Goal: Task Accomplishment & Management: Complete application form

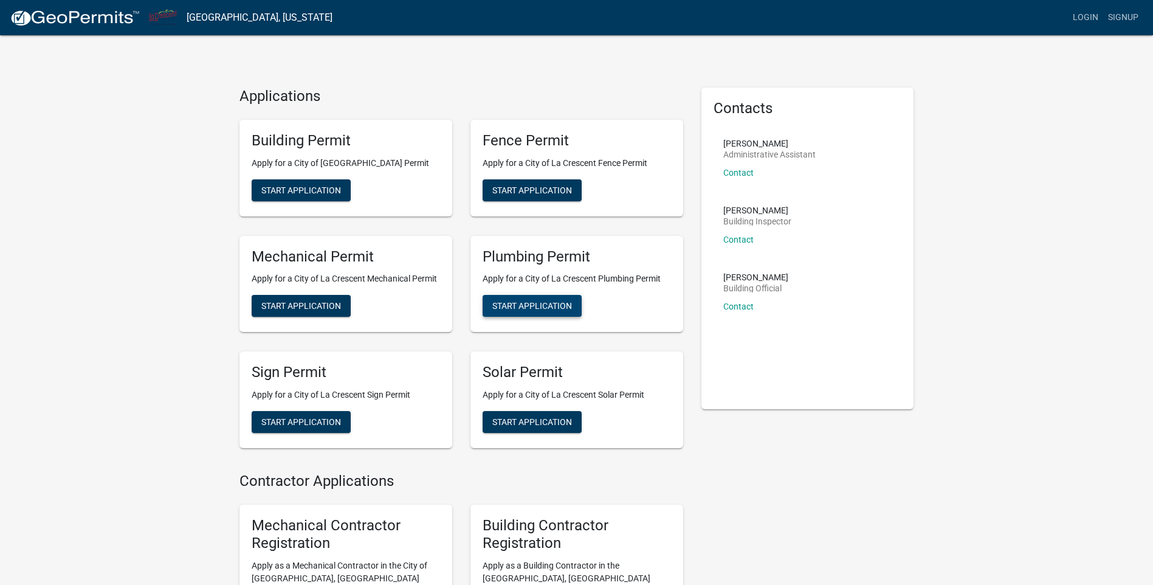
click at [538, 305] on span "Start Application" at bounding box center [532, 306] width 80 height 10
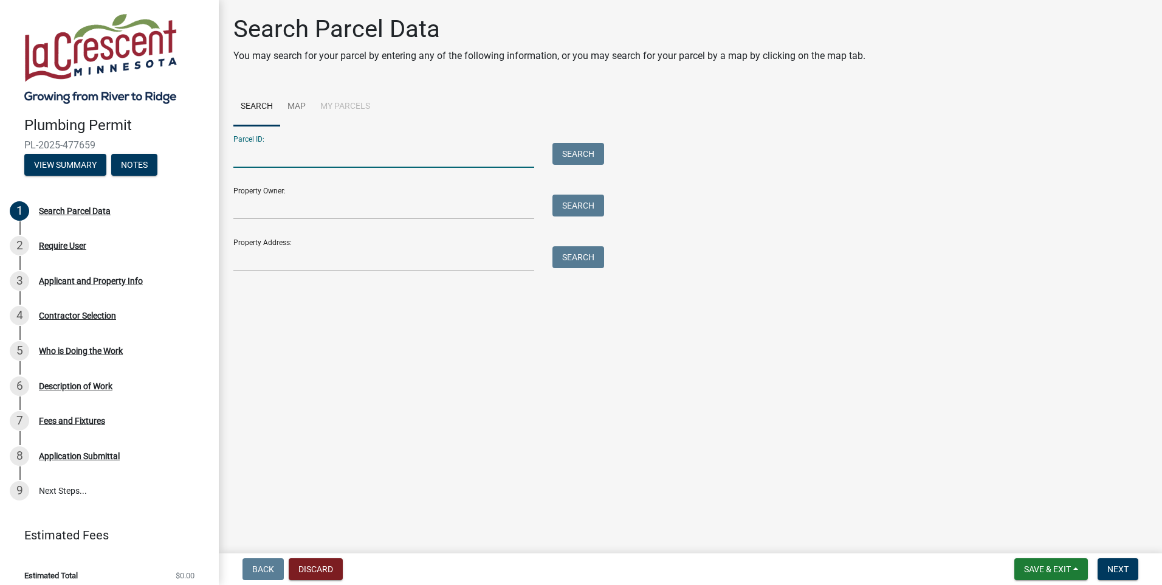
click at [256, 152] on input "Parcel ID:" at bounding box center [383, 155] width 301 height 25
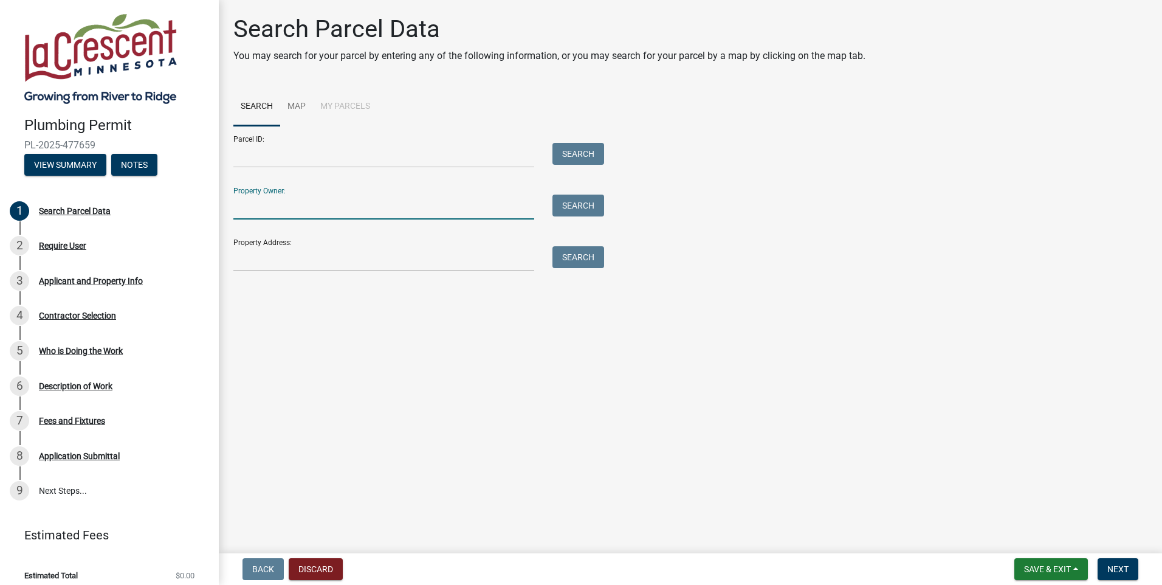
click at [252, 209] on input "Property Owner:" at bounding box center [383, 207] width 301 height 25
type input "[PERSON_NAME]"
click at [254, 254] on input "Property Address:" at bounding box center [383, 258] width 301 height 25
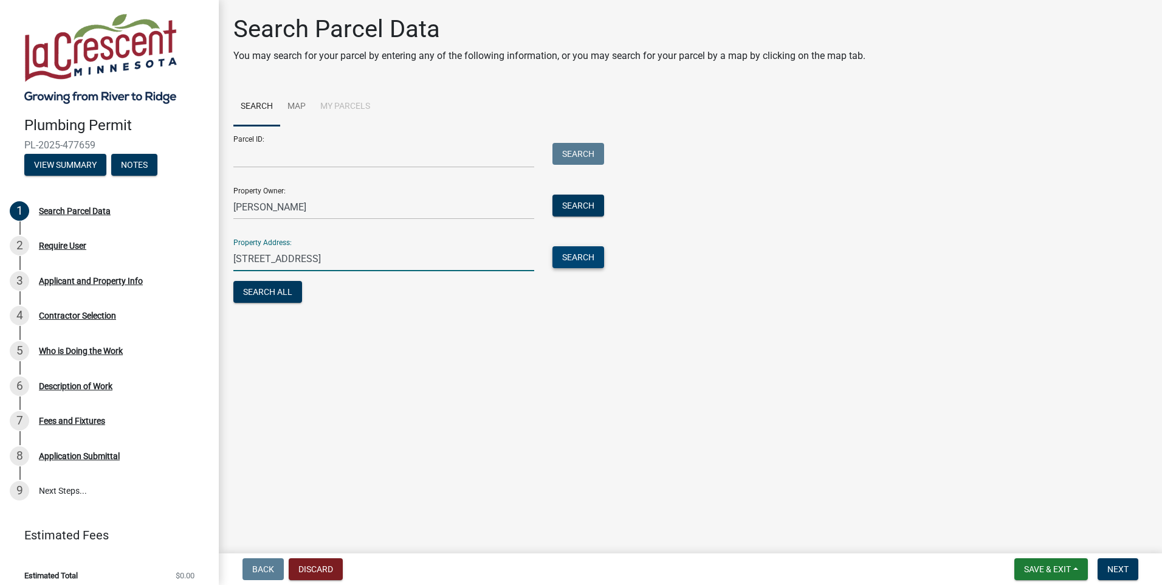
type input "[STREET_ADDRESS]"
click at [579, 261] on button "Search" at bounding box center [579, 257] width 52 height 22
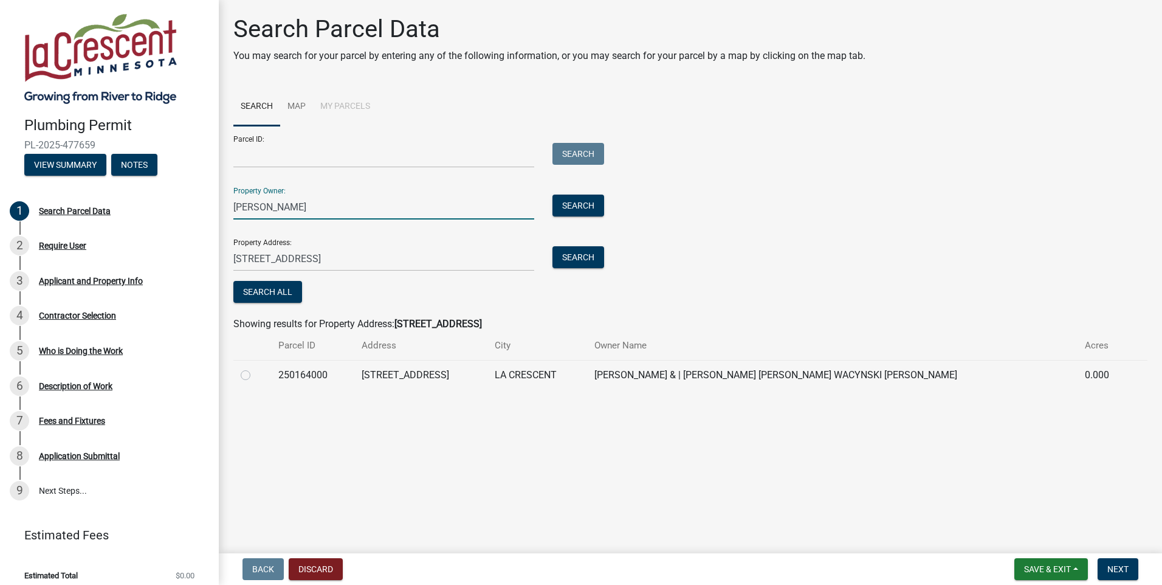
drag, startPoint x: 297, startPoint y: 205, endPoint x: 233, endPoint y: 207, distance: 63.2
click at [233, 207] on input "Paul Schiller" at bounding box center [383, 207] width 301 height 25
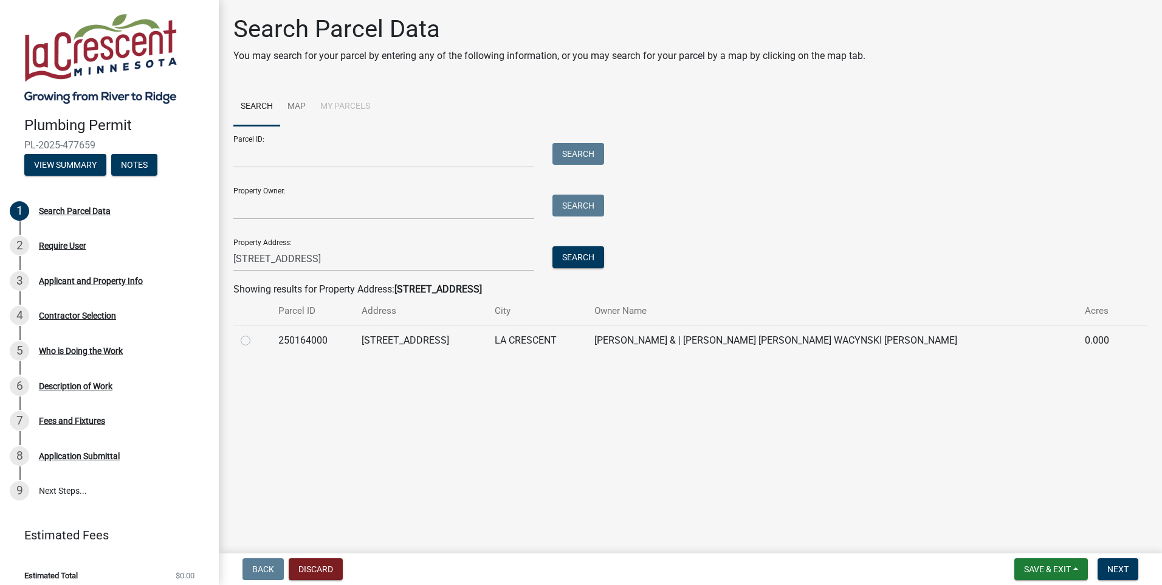
click at [255, 333] on label at bounding box center [255, 333] width 0 height 0
click at [255, 341] on input "radio" at bounding box center [259, 337] width 8 height 8
radio input "true"
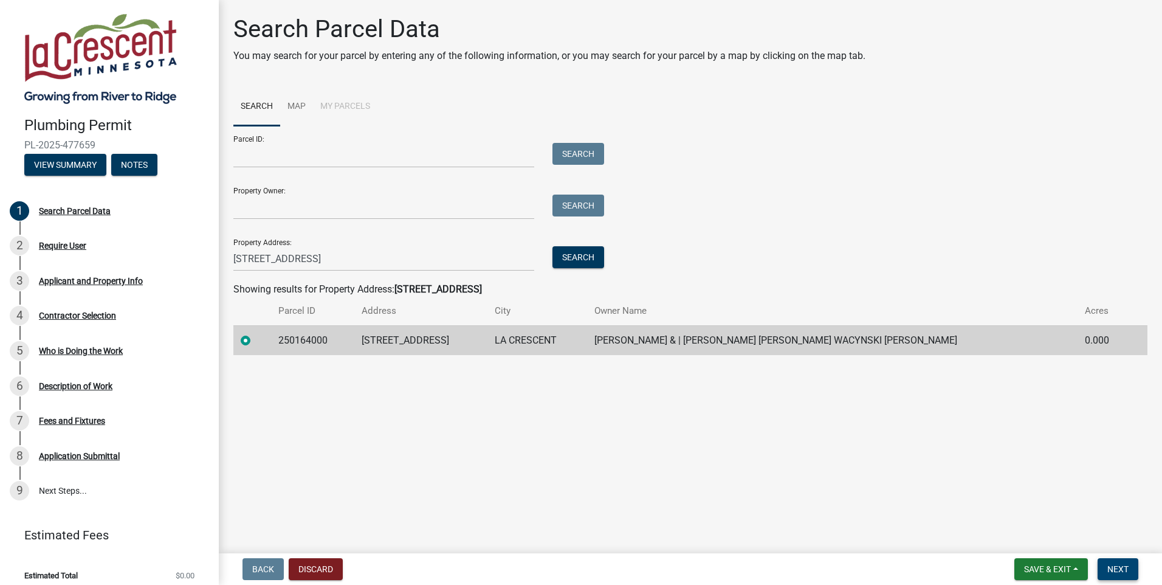
click at [1119, 568] on span "Next" at bounding box center [1118, 569] width 21 height 10
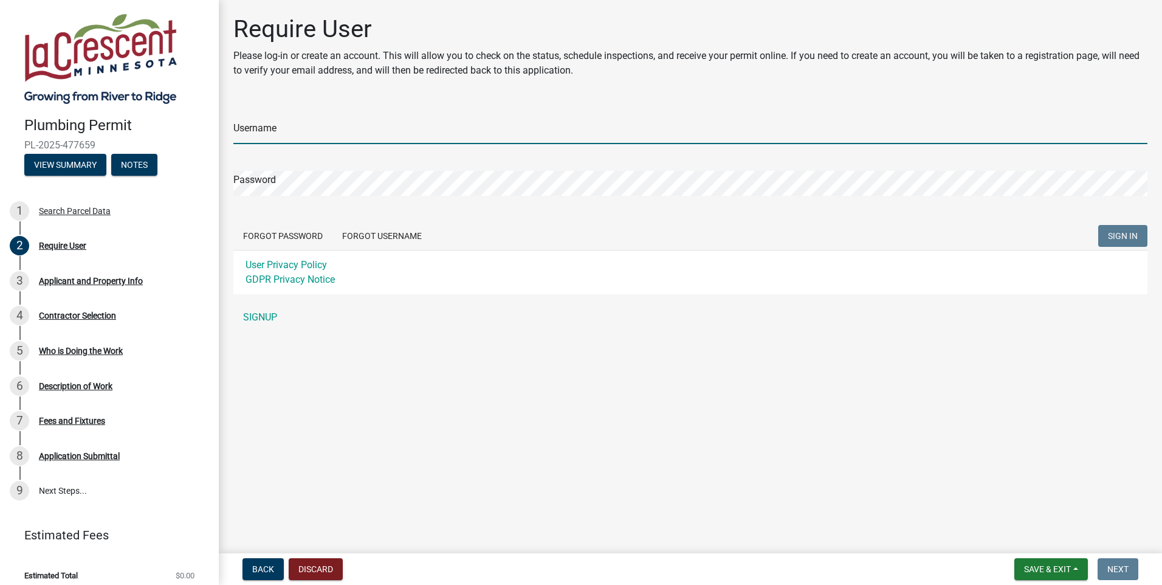
type input "majeski"
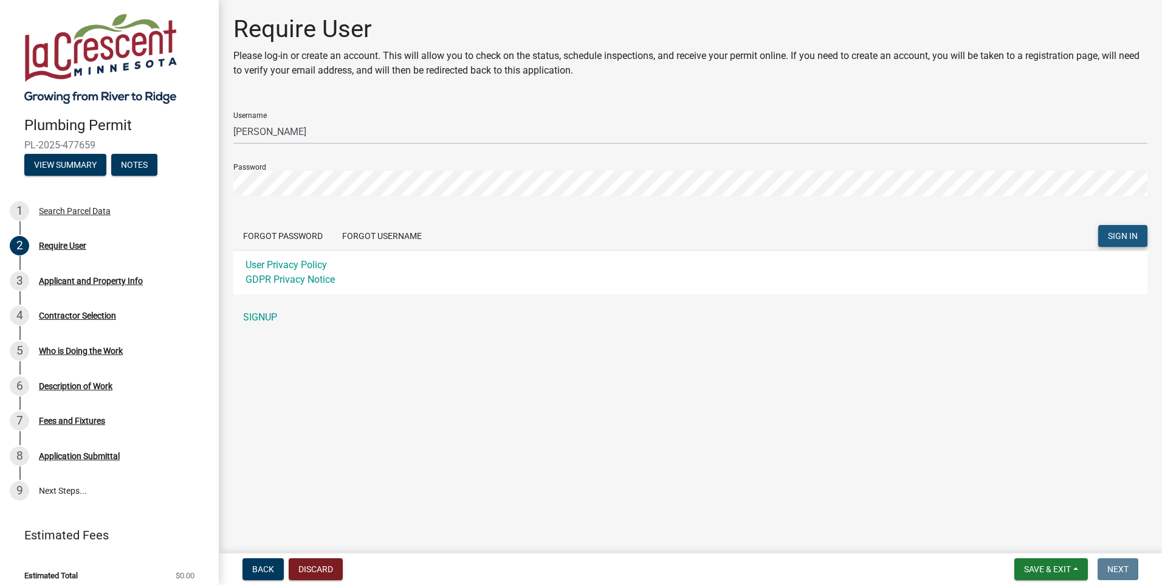
click at [1122, 235] on span "SIGN IN" at bounding box center [1123, 236] width 30 height 10
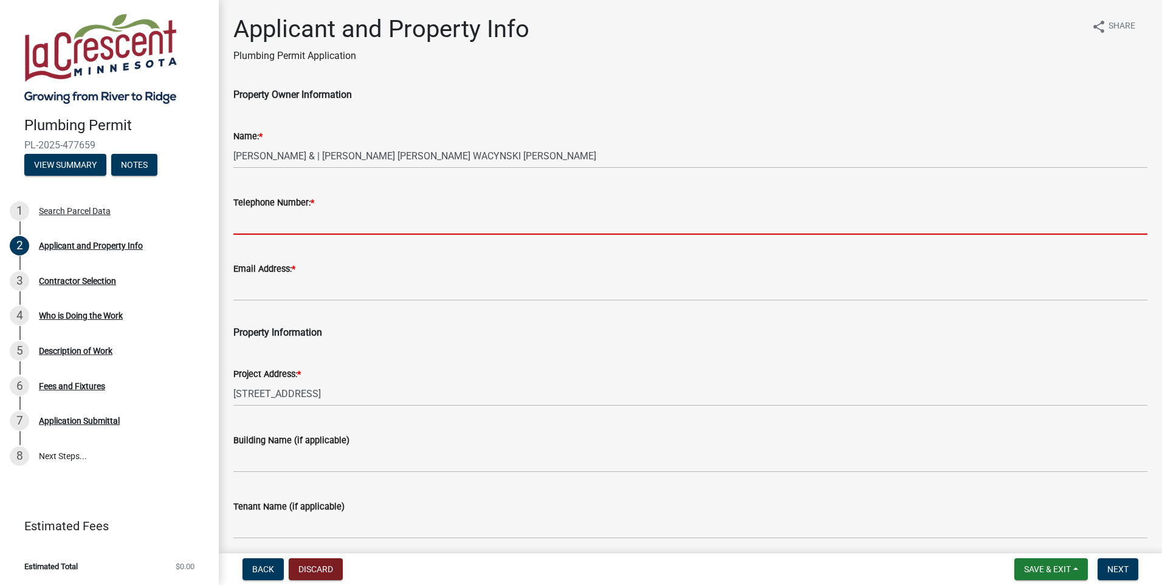
click at [334, 221] on input "Telephone Number: *" at bounding box center [690, 222] width 914 height 25
type input "651-437-3823"
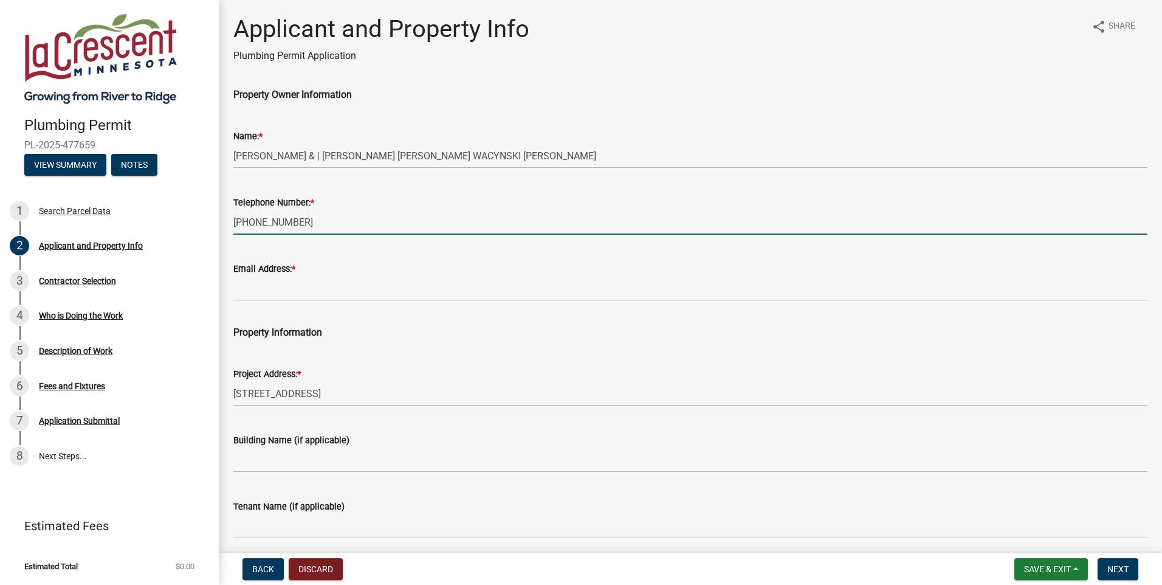
type input "MAJESKIPLUMBING@HOTMAIL.COM"
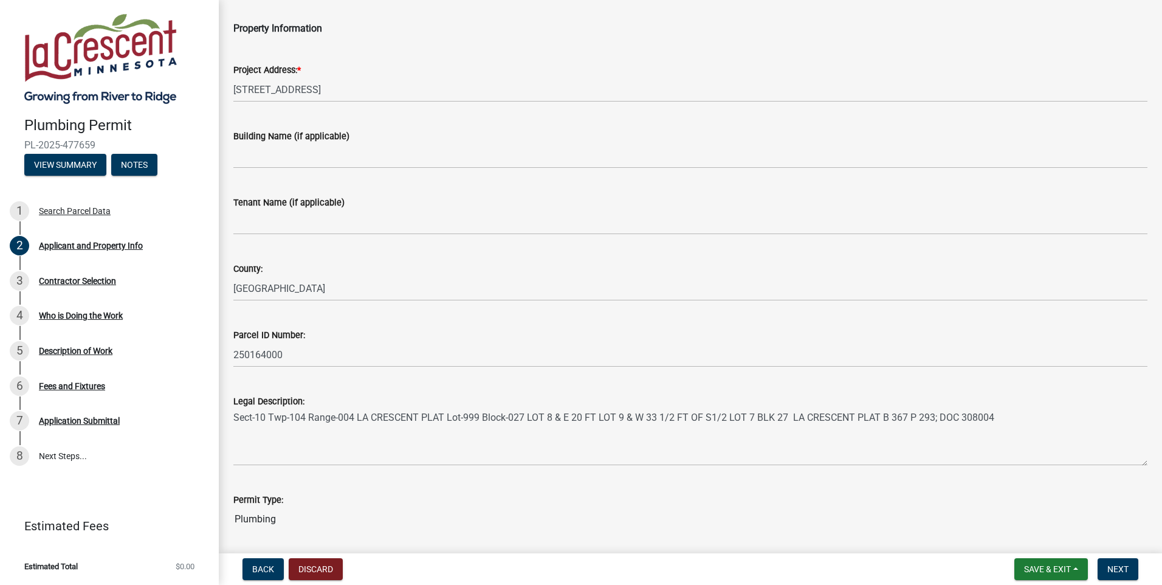
scroll to position [345, 0]
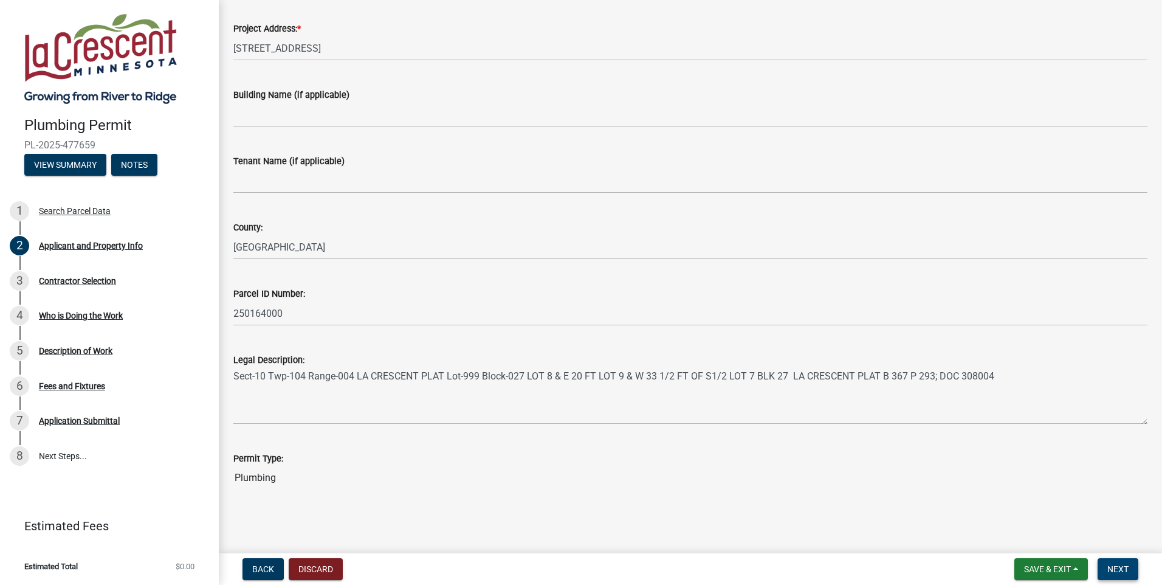
click at [1121, 574] on span "Next" at bounding box center [1118, 569] width 21 height 10
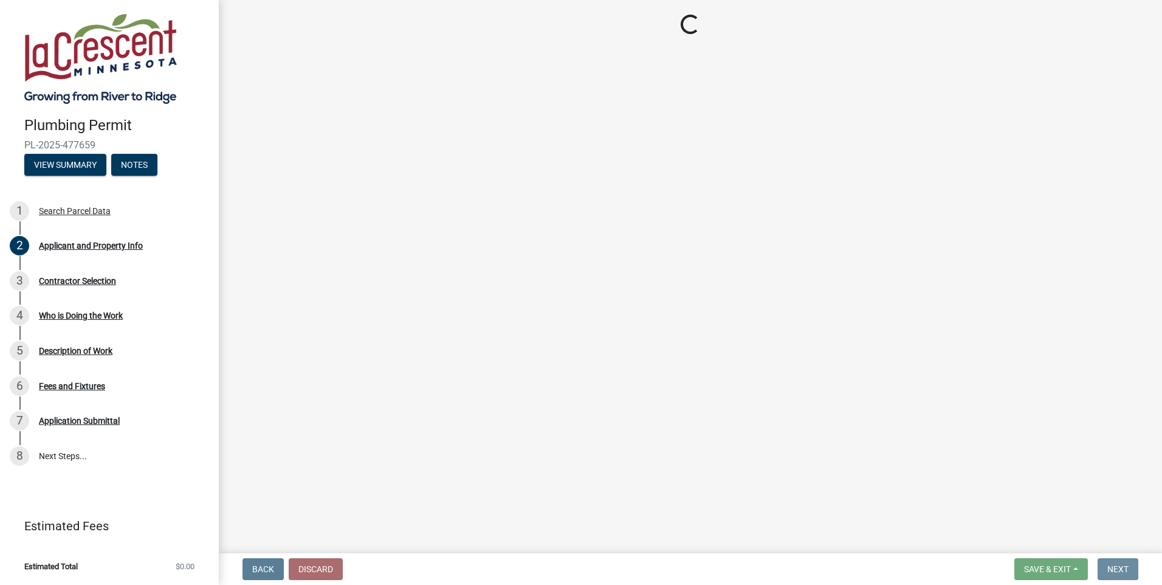
scroll to position [0, 0]
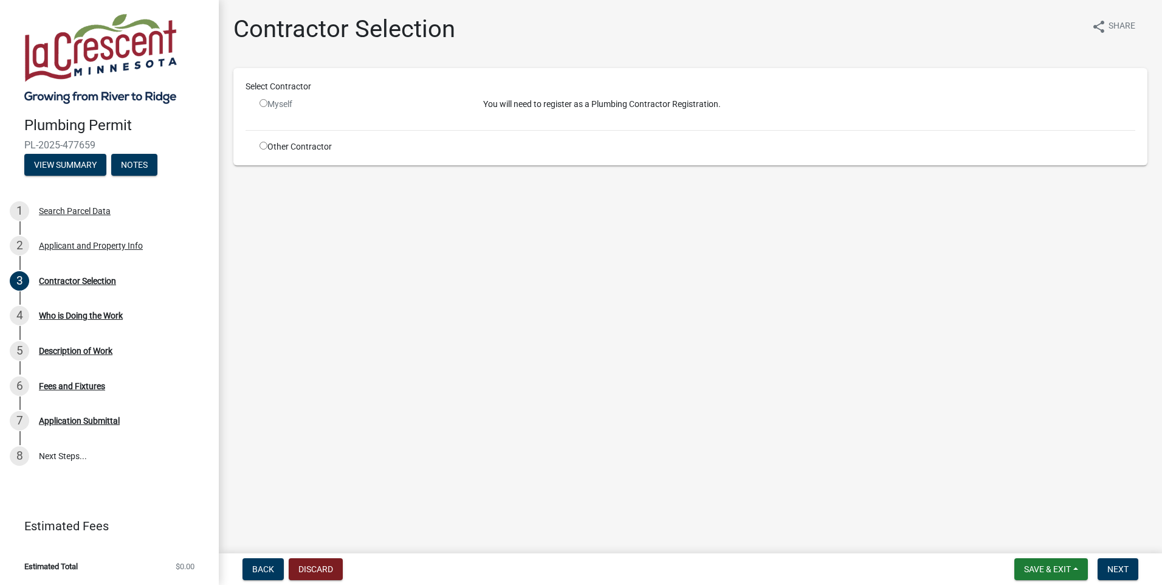
click at [264, 104] on input "radio" at bounding box center [264, 103] width 8 height 8
radio input "false"
click at [261, 142] on input "radio" at bounding box center [264, 146] width 8 height 8
radio input "true"
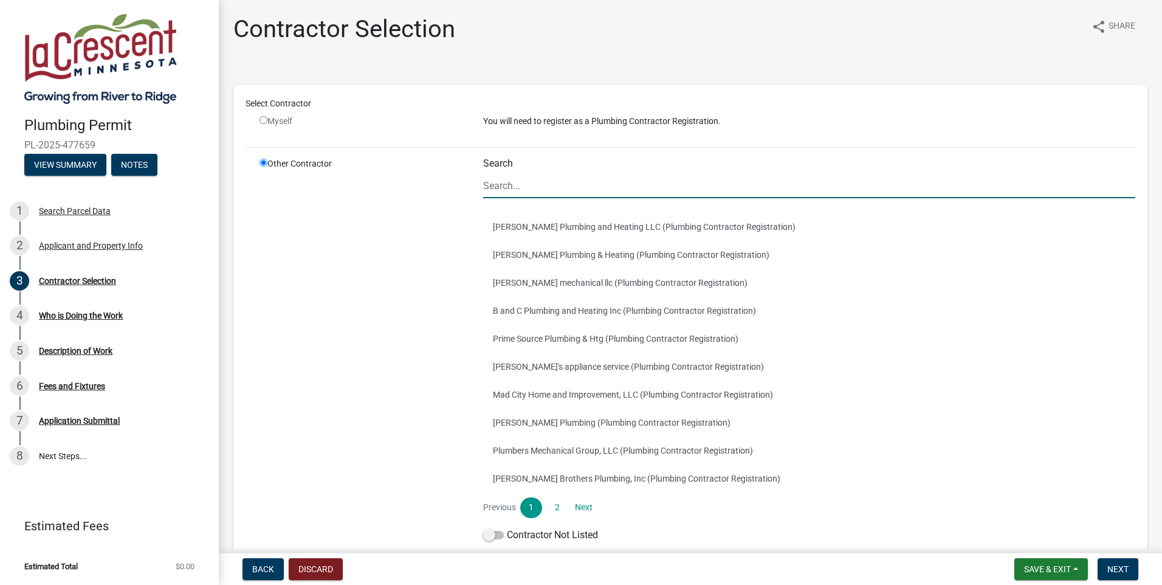
click at [507, 187] on input "Search" at bounding box center [809, 185] width 652 height 25
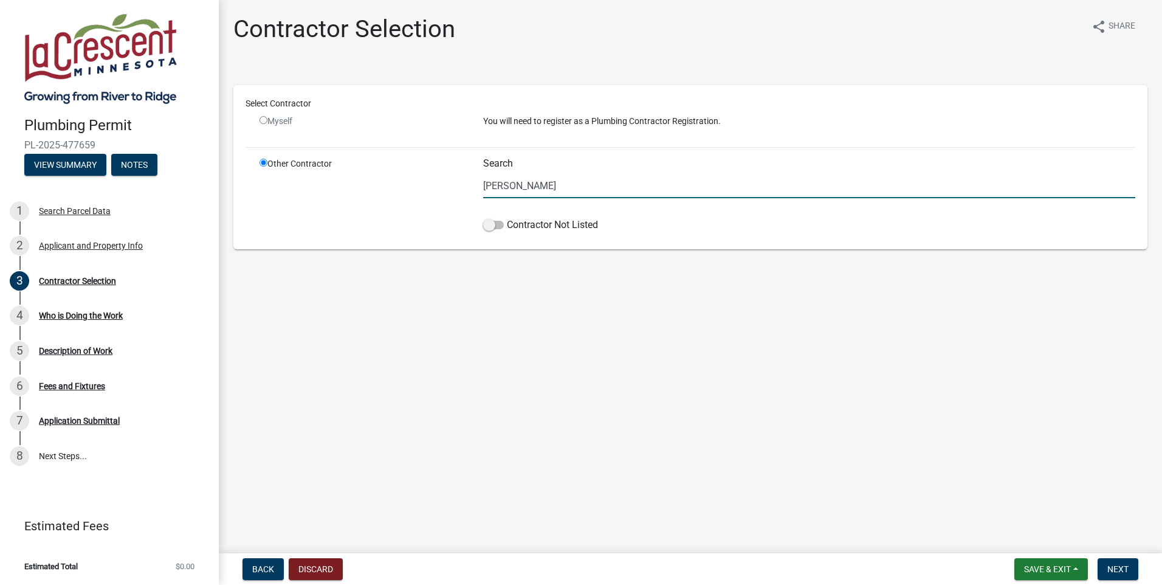
click at [536, 185] on input "Majeski" at bounding box center [809, 185] width 652 height 25
click at [542, 324] on main "Contractor Selection share Share Select Contractor Myself You will need to regi…" at bounding box center [690, 274] width 943 height 548
click at [492, 226] on span at bounding box center [493, 225] width 21 height 9
click at [507, 218] on input "Contractor Not Listed" at bounding box center [507, 218] width 0 height 0
click at [543, 305] on main "Contractor Selection share Share Select Contractor Myself You will need to regi…" at bounding box center [690, 274] width 943 height 548
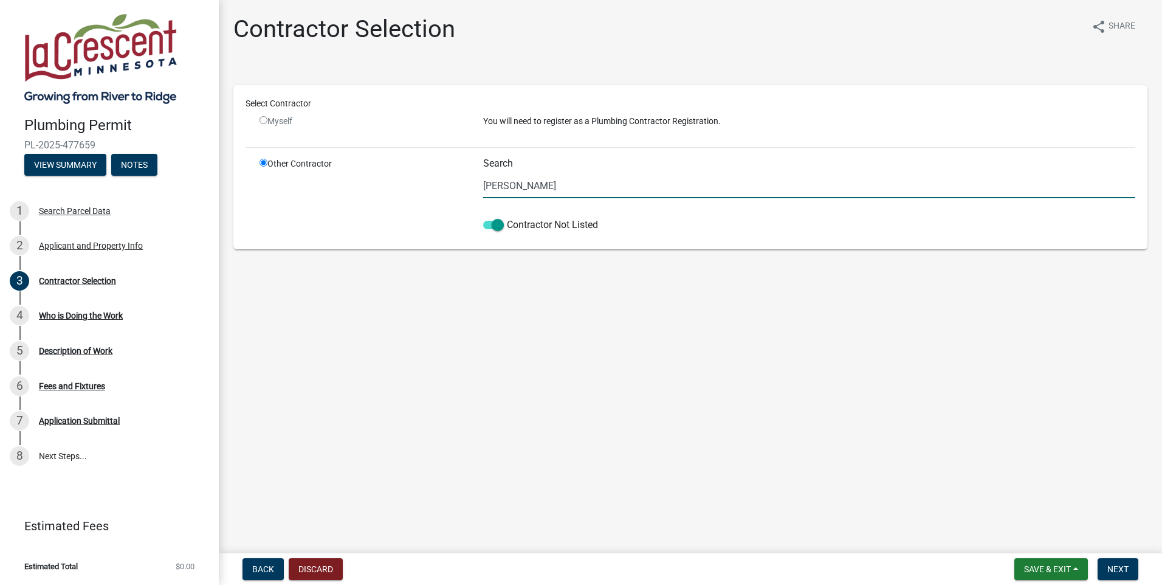
click at [533, 184] on input "Majeski" at bounding box center [809, 185] width 652 height 25
click at [496, 227] on span at bounding box center [493, 225] width 21 height 9
click at [507, 218] on input "Contractor Not Listed" at bounding box center [507, 218] width 0 height 0
click at [529, 187] on input "Majeski" at bounding box center [809, 185] width 652 height 25
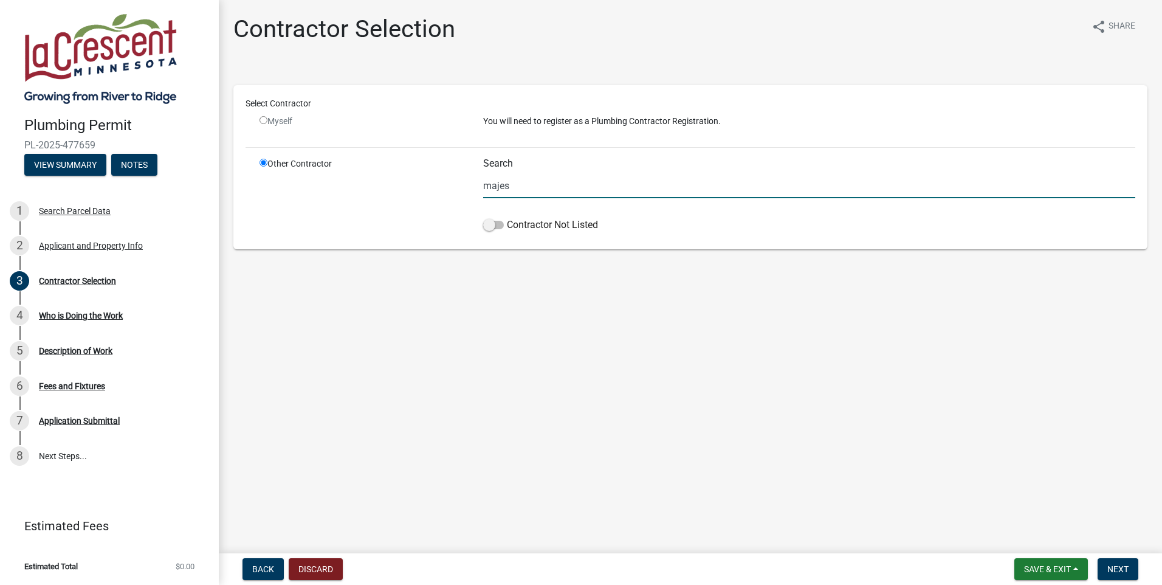
drag, startPoint x: 531, startPoint y: 187, endPoint x: 553, endPoint y: 183, distance: 21.6
click at [547, 184] on input "majes" at bounding box center [809, 185] width 652 height 25
drag, startPoint x: 667, startPoint y: 185, endPoint x: 487, endPoint y: 183, distance: 180.6
click at [487, 183] on input "majes" at bounding box center [809, 185] width 652 height 25
type input "Majeski Plumbing & Heating"
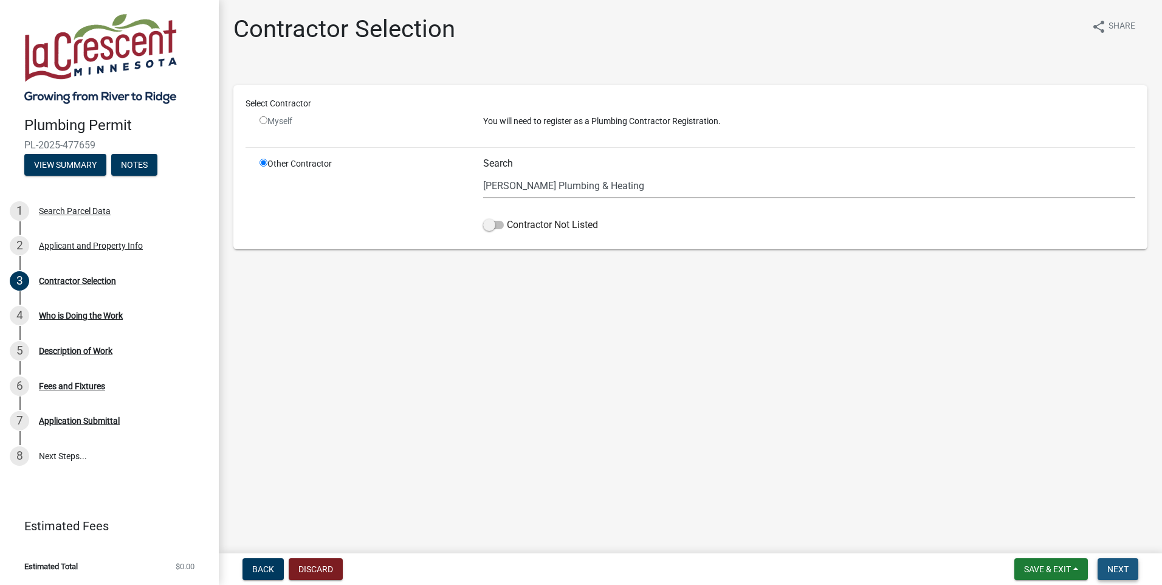
click at [1120, 573] on span "Next" at bounding box center [1118, 569] width 21 height 10
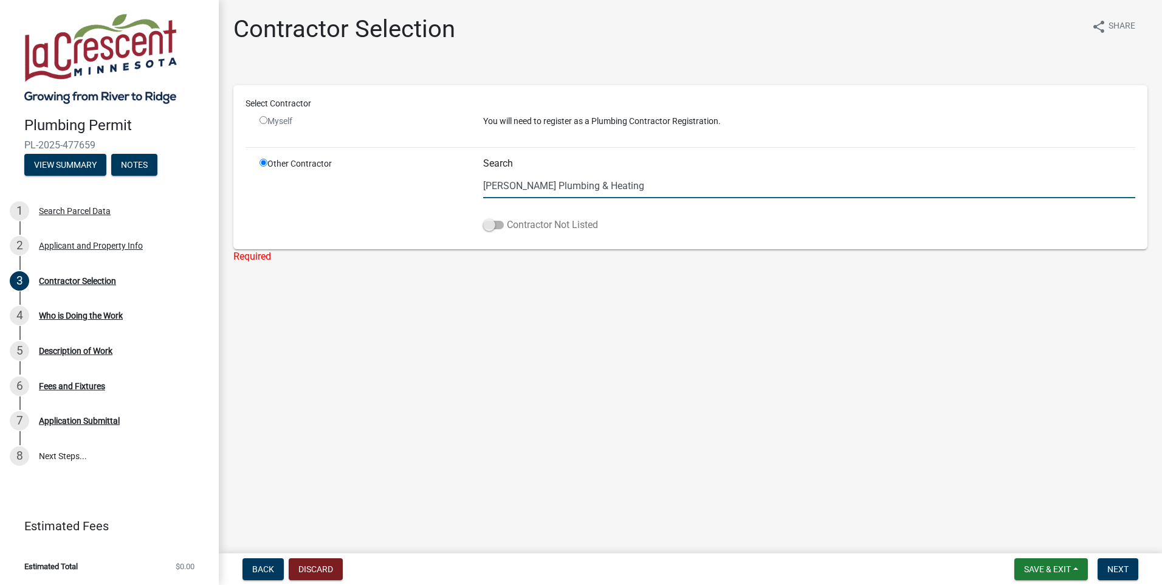
click at [490, 227] on span at bounding box center [493, 225] width 21 height 9
click at [507, 218] on input "Contractor Not Listed" at bounding box center [507, 218] width 0 height 0
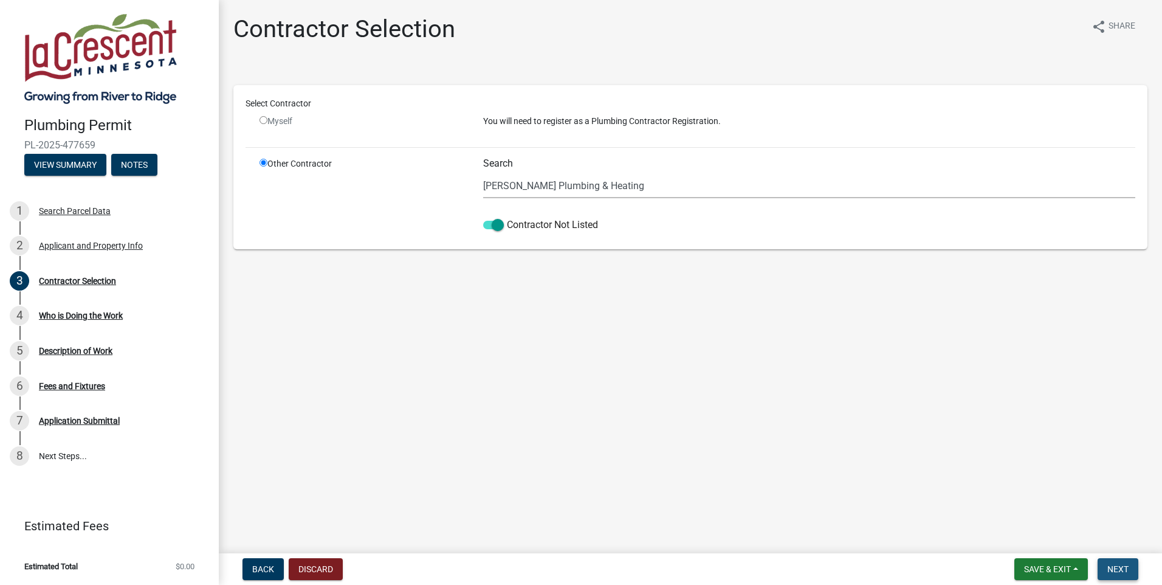
click at [1123, 565] on span "Next" at bounding box center [1118, 569] width 21 height 10
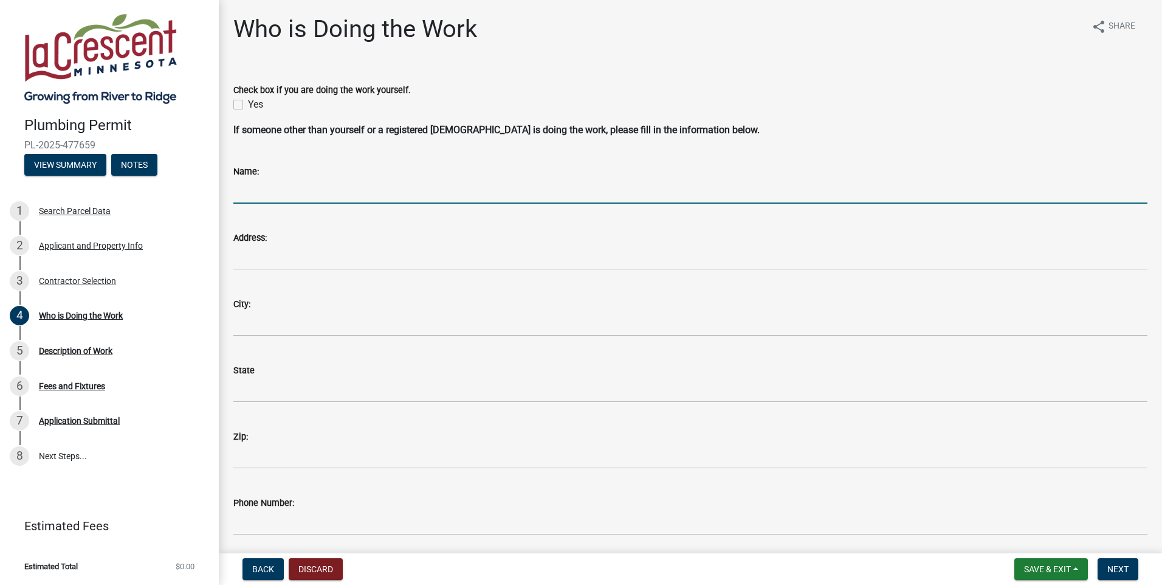
click at [249, 188] on input "Name:" at bounding box center [690, 191] width 914 height 25
type input "Elizabeth Majeski"
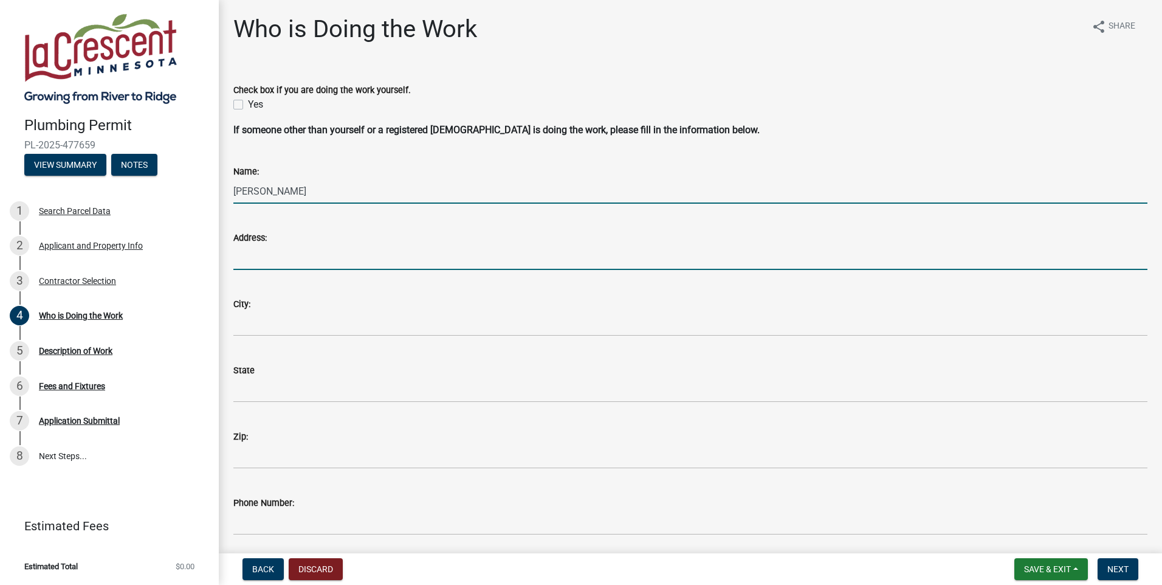
type input "875 Spiral Blvd"
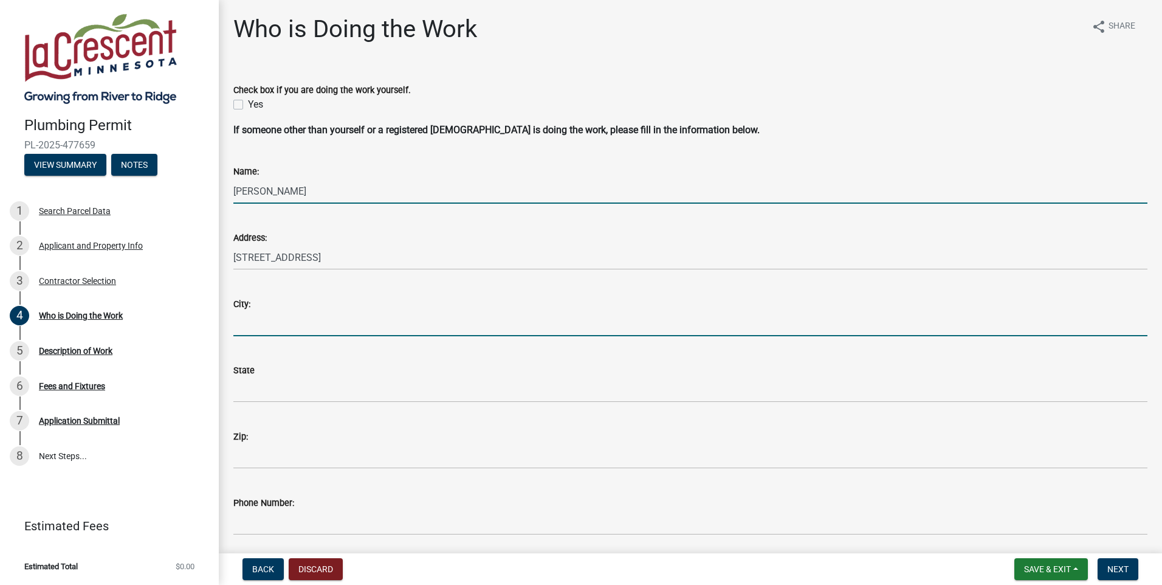
type input "Hastings"
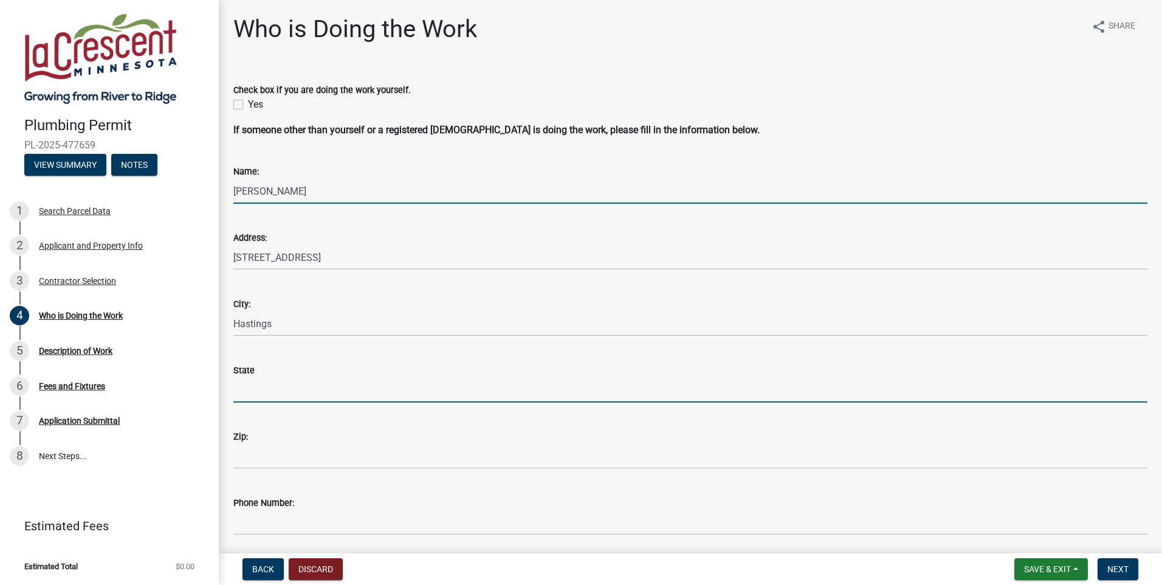
type input "MN"
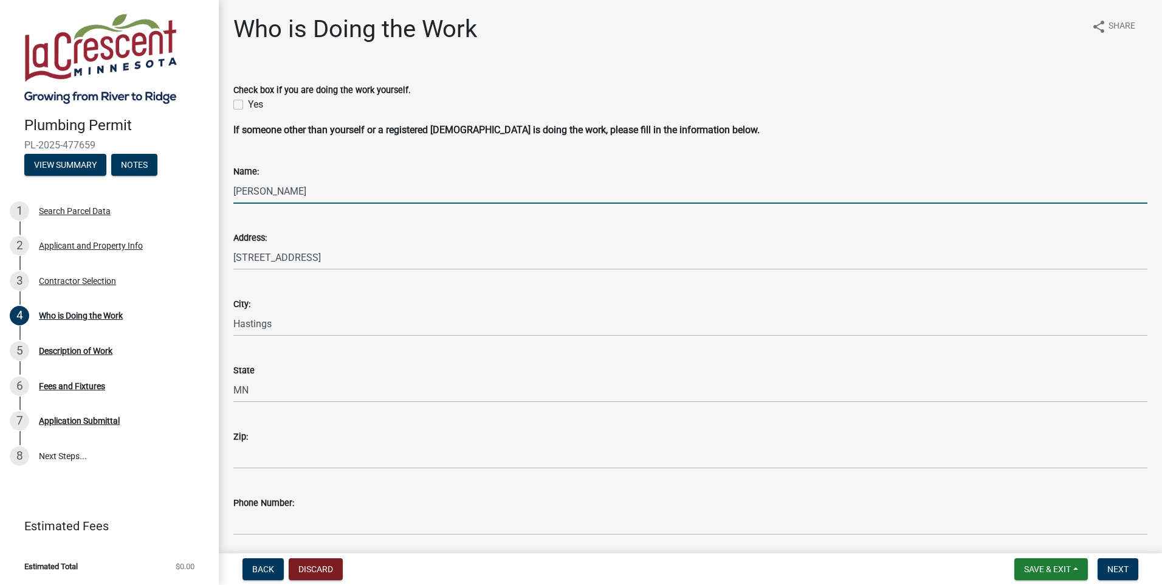
type input "55033"
type input "6514373823"
type input "majeskiplumbing@hotmail"
type input "Elizabeth Majeski"
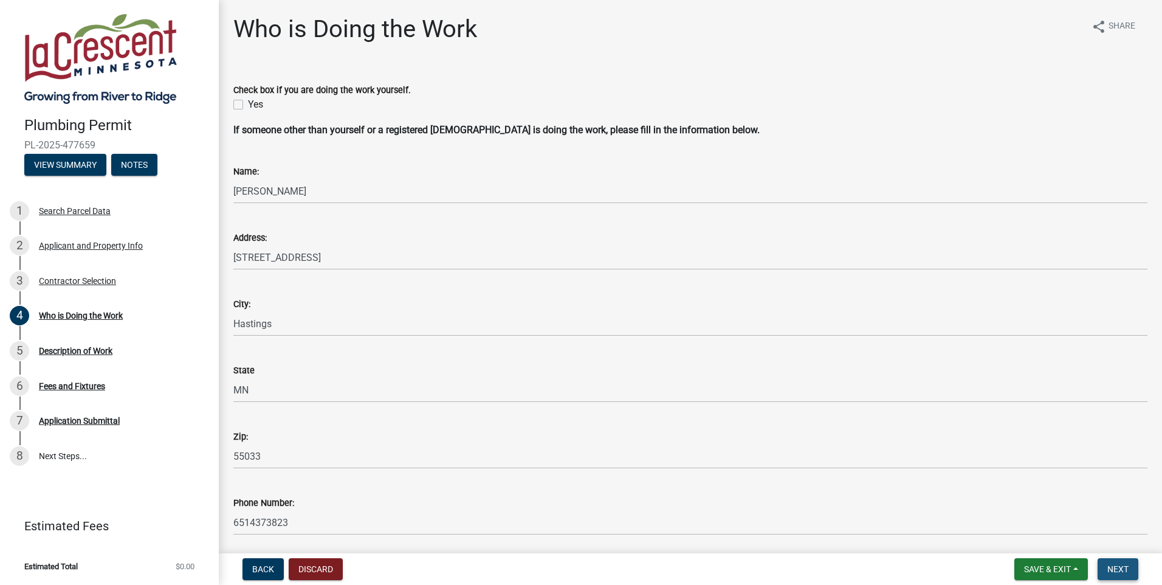
click at [1112, 569] on span "Next" at bounding box center [1118, 569] width 21 height 10
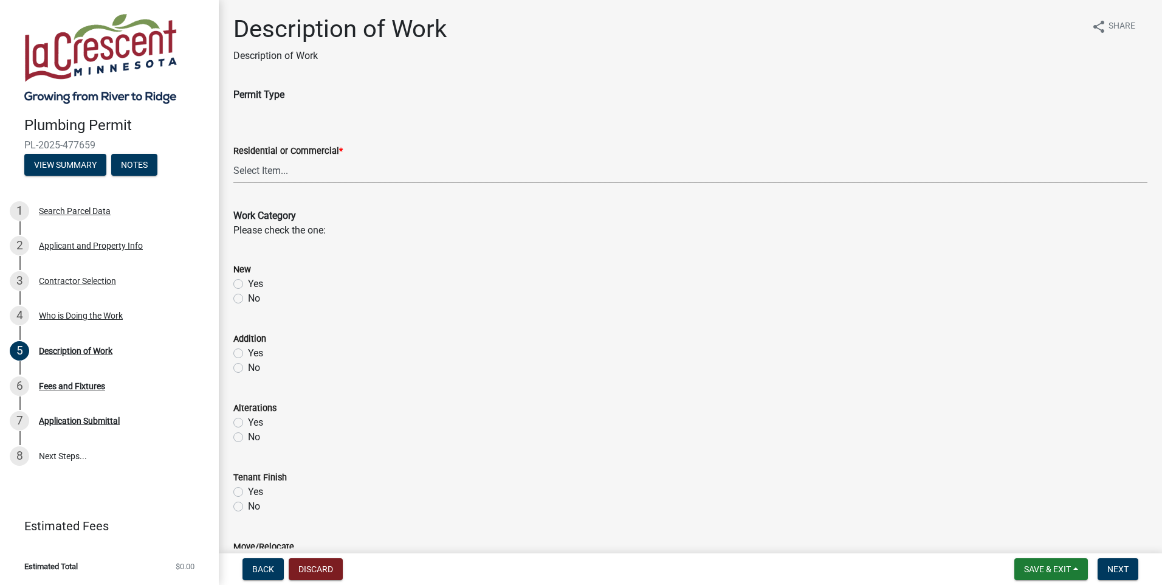
click at [248, 170] on select "Select Item... Residential Commercial" at bounding box center [690, 170] width 914 height 25
click at [233, 158] on select "Select Item... Residential Commercial" at bounding box center [690, 170] width 914 height 25
select select "59bf33d4-9d5c-4e7c-8b9a-7c1b13f00426"
click at [248, 299] on label "No" at bounding box center [254, 298] width 12 height 15
click at [248, 299] on input "No" at bounding box center [252, 295] width 8 height 8
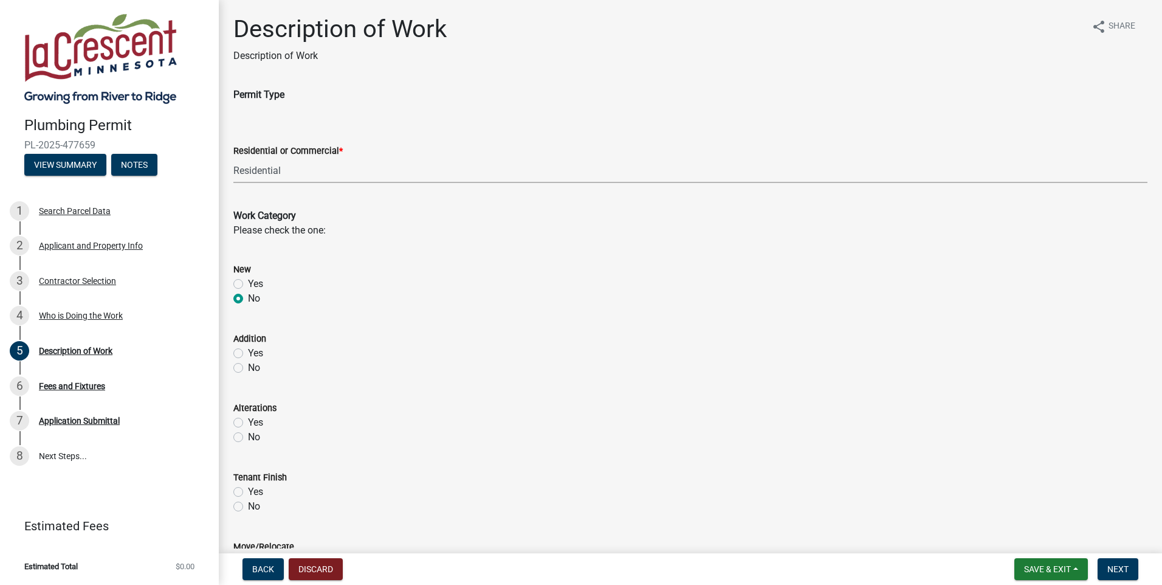
radio input "true"
click at [248, 367] on label "No" at bounding box center [254, 367] width 12 height 15
click at [248, 367] on input "No" at bounding box center [252, 364] width 8 height 8
radio input "true"
click at [248, 421] on label "Yes" at bounding box center [255, 422] width 15 height 15
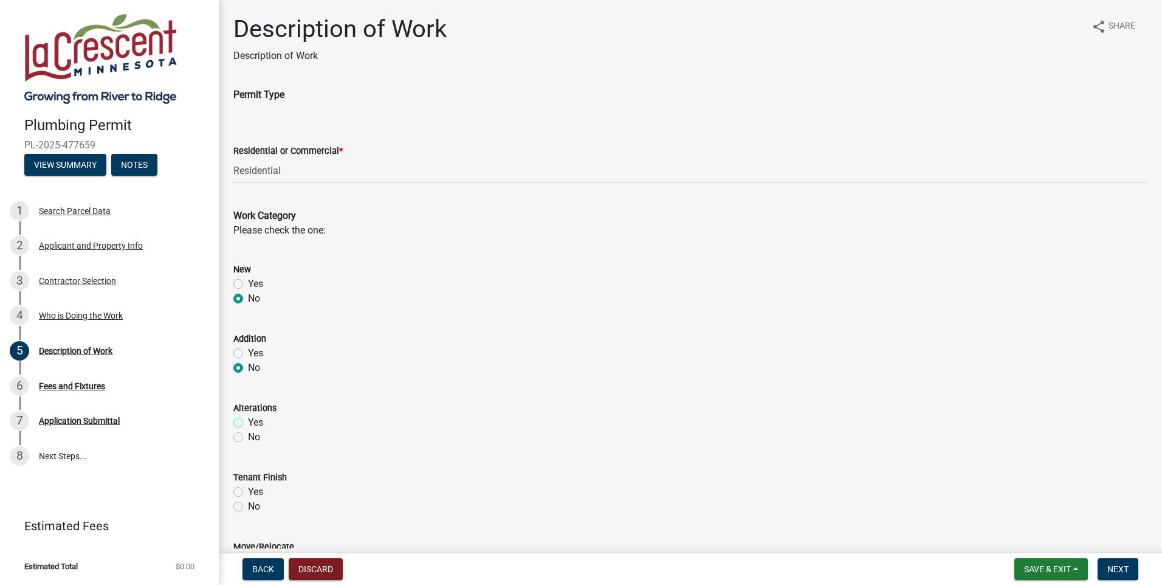
click at [248, 421] on input "Yes" at bounding box center [252, 419] width 8 height 8
radio input "true"
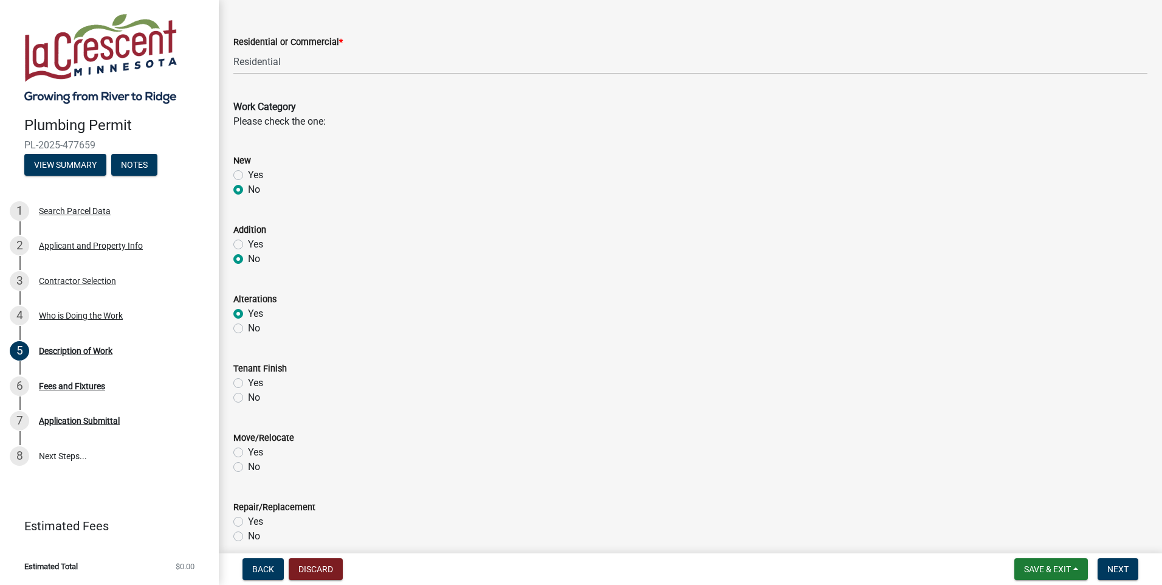
scroll to position [122, 0]
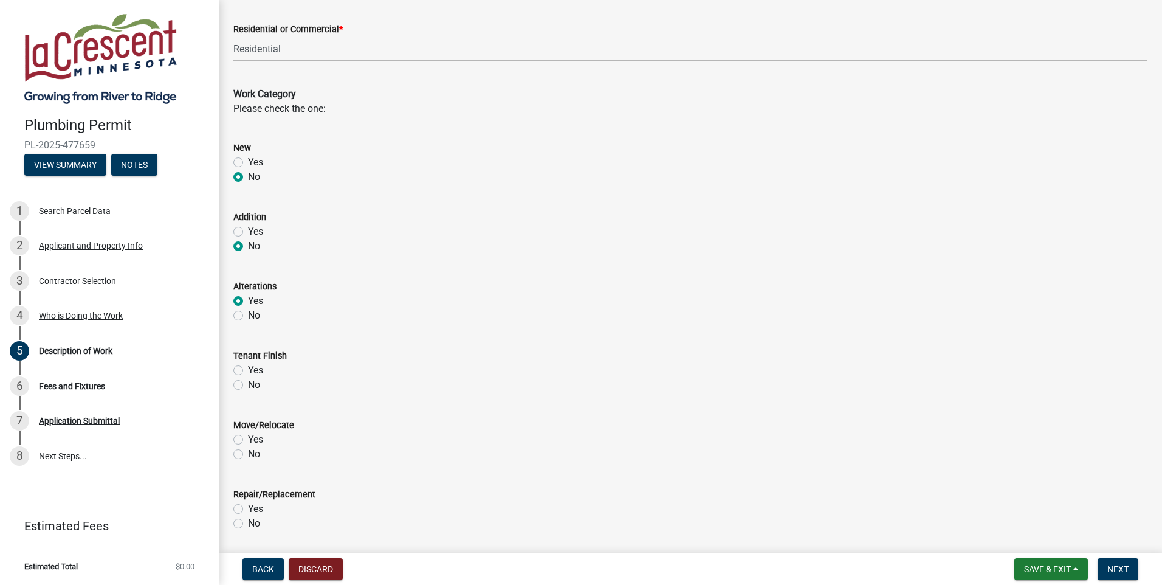
click at [248, 385] on label "No" at bounding box center [254, 385] width 12 height 15
click at [248, 385] on input "No" at bounding box center [252, 382] width 8 height 8
radio input "true"
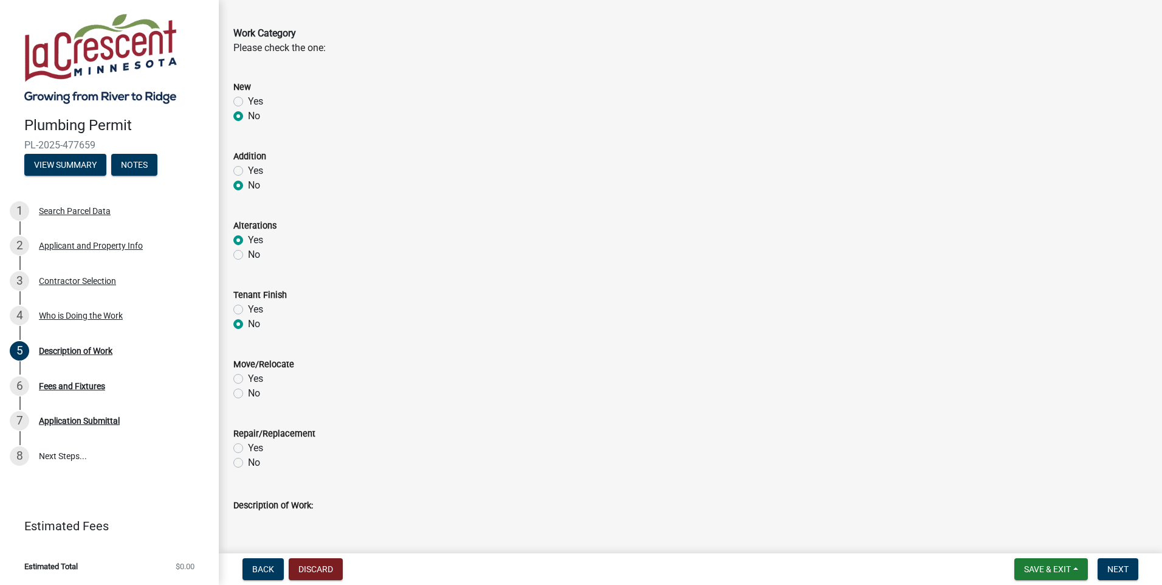
click at [248, 393] on label "No" at bounding box center [254, 393] width 12 height 15
click at [248, 393] on input "No" at bounding box center [252, 390] width 8 height 8
radio input "true"
click at [248, 448] on label "Yes" at bounding box center [255, 448] width 15 height 15
click at [248, 448] on input "Yes" at bounding box center [252, 445] width 8 height 8
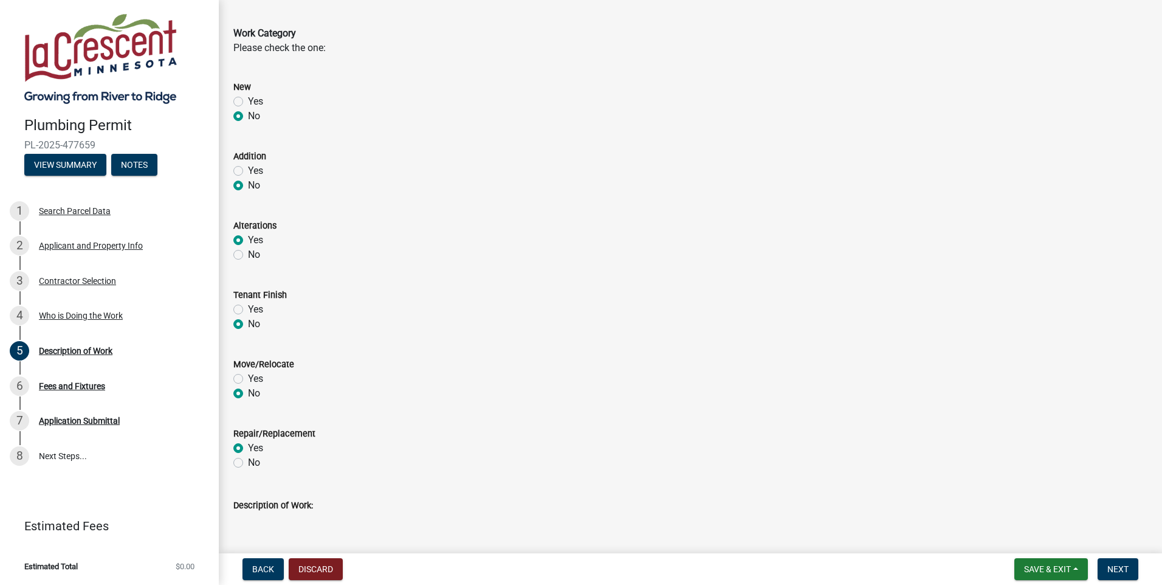
radio input "true"
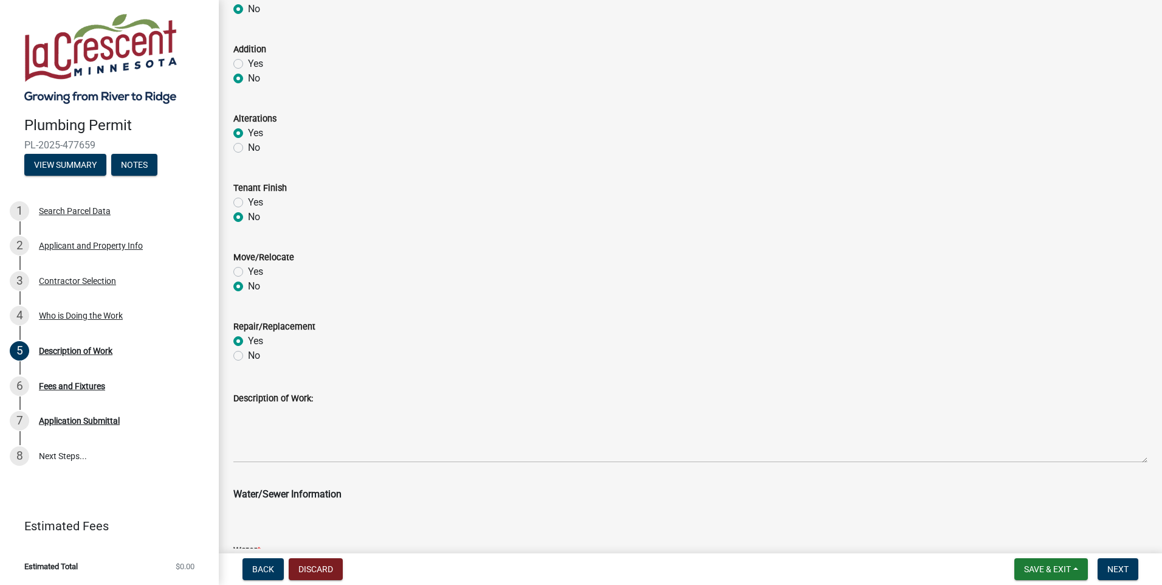
scroll to position [304, 0]
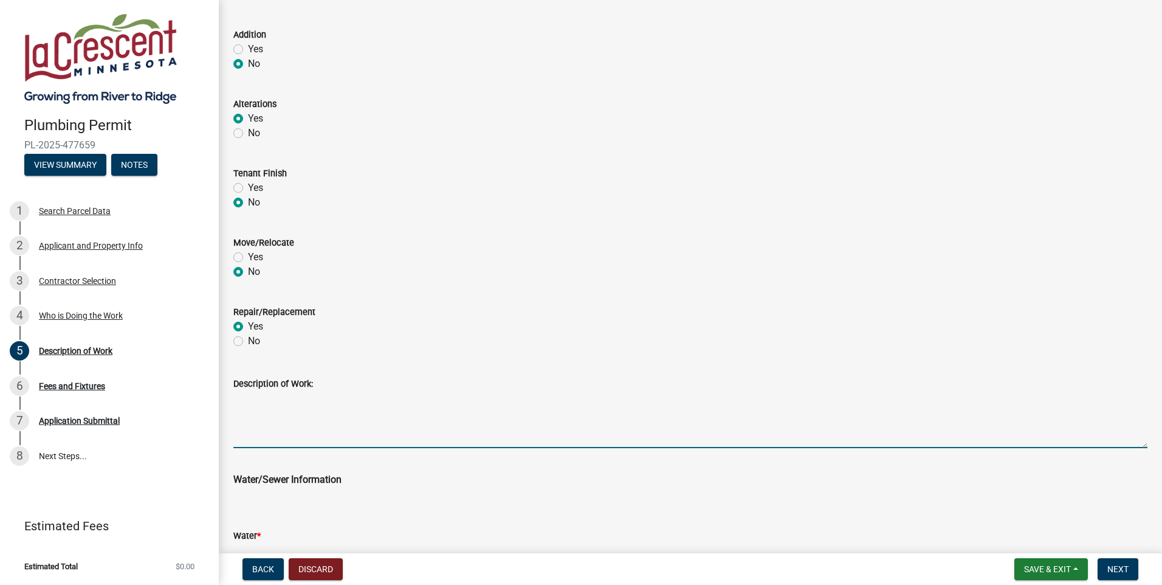
click at [280, 420] on textarea "Description of Work:" at bounding box center [690, 419] width 914 height 57
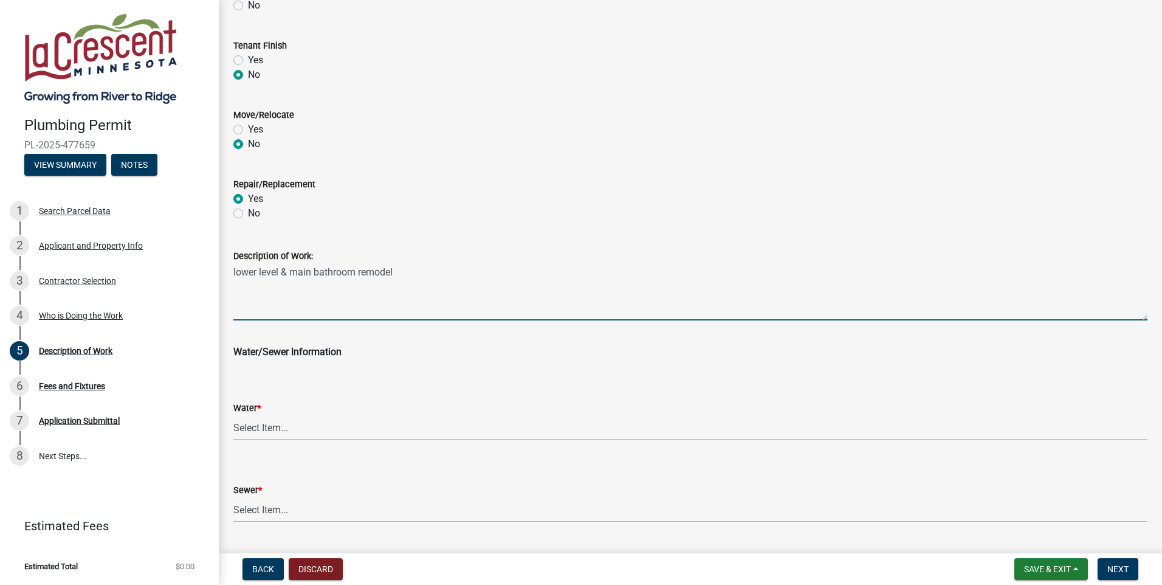
scroll to position [464, 0]
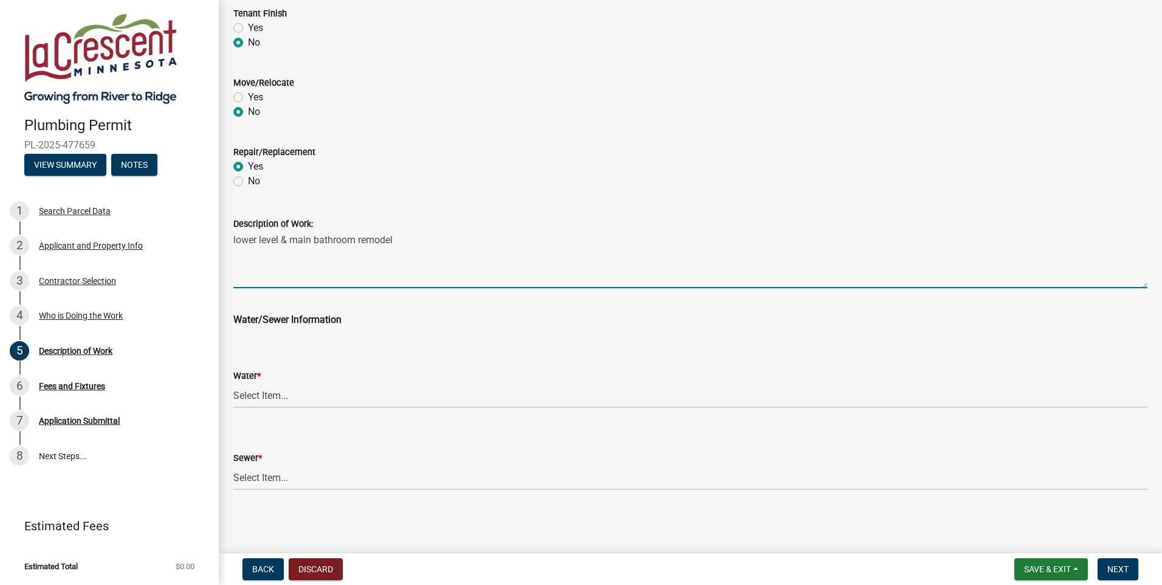
type textarea "lower level & main bathroom remodel"
click at [267, 390] on select "Select Item... City Water Well" at bounding box center [690, 395] width 914 height 25
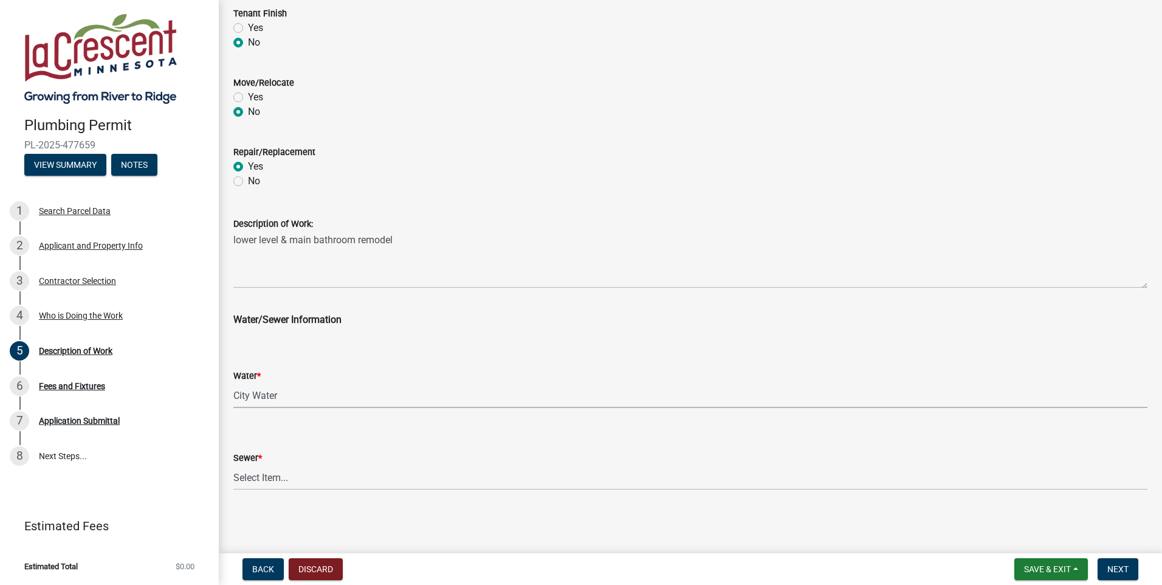
click at [233, 383] on select "Select Item... City Water Well" at bounding box center [690, 395] width 914 height 25
select select "28f4028a-693d-415b-8130-38cfe69d94b3"
click at [257, 476] on select "Select Item... City Sewer Septic" at bounding box center [690, 477] width 914 height 25
click at [258, 475] on select "Select Item... City Sewer Septic" at bounding box center [690, 477] width 914 height 25
click at [233, 465] on select "Select Item... City Sewer Septic" at bounding box center [690, 477] width 914 height 25
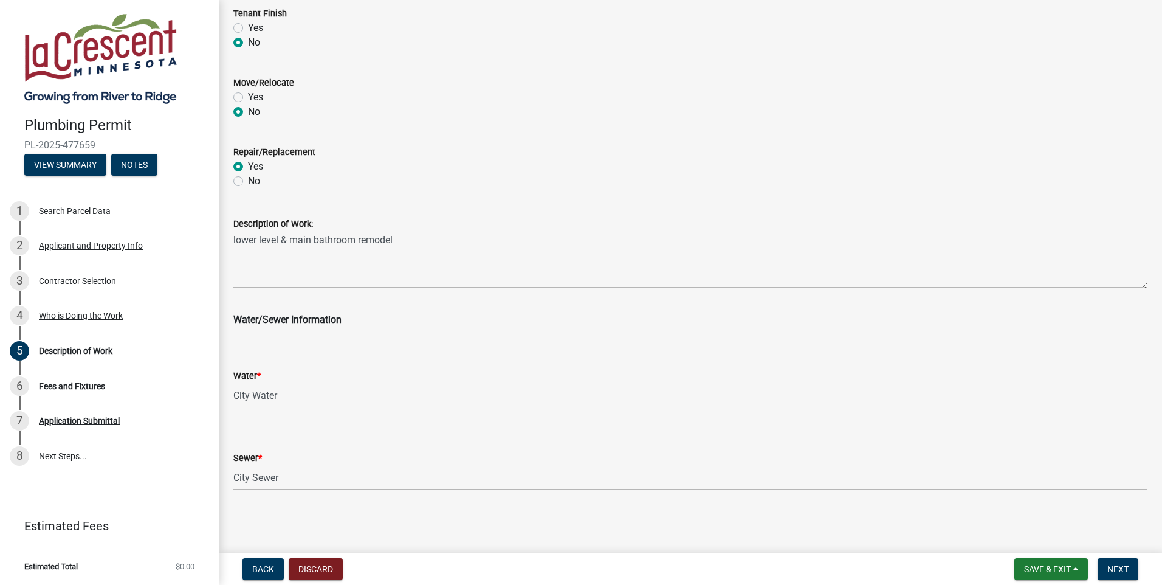
select select "4af7cc83-1d25-4c0b-a329-4ae30bd591bb"
click at [526, 446] on form "Sewer * Select Item... City Sewer Septic" at bounding box center [690, 463] width 914 height 54
click at [247, 478] on select "Select Item... City Sewer Septic" at bounding box center [690, 477] width 914 height 25
click at [233, 465] on select "Select Item... City Sewer Septic" at bounding box center [690, 477] width 914 height 25
click at [341, 456] on div "Sewer *" at bounding box center [690, 457] width 914 height 15
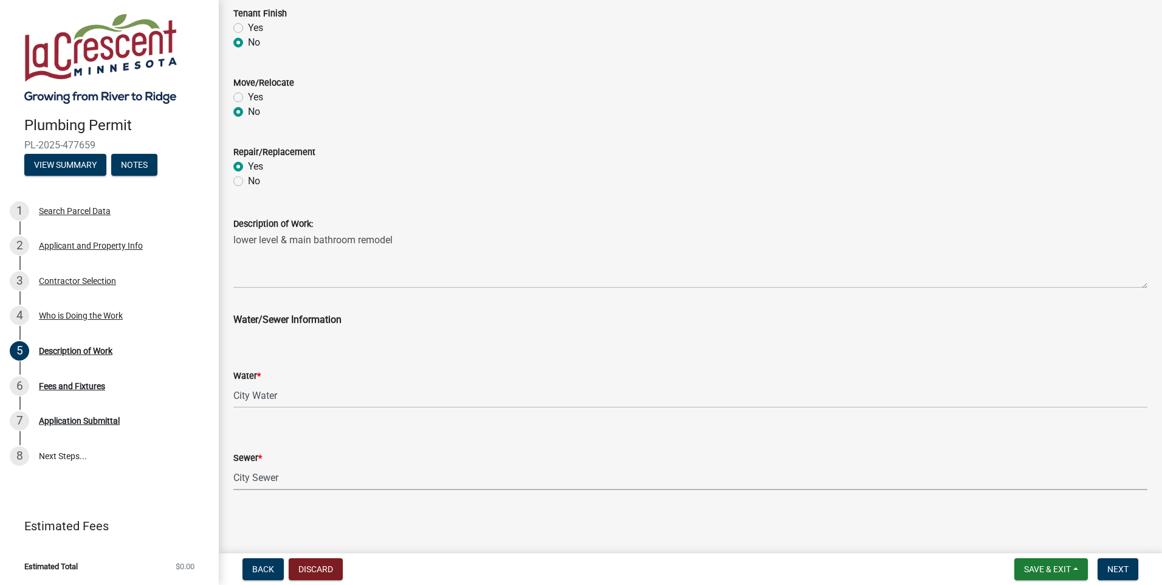
click at [255, 478] on select "Select Item... City Sewer Septic" at bounding box center [690, 477] width 914 height 25
click at [233, 465] on select "Select Item... City Sewer Septic" at bounding box center [690, 477] width 914 height 25
click at [1122, 573] on span "Next" at bounding box center [1118, 569] width 21 height 10
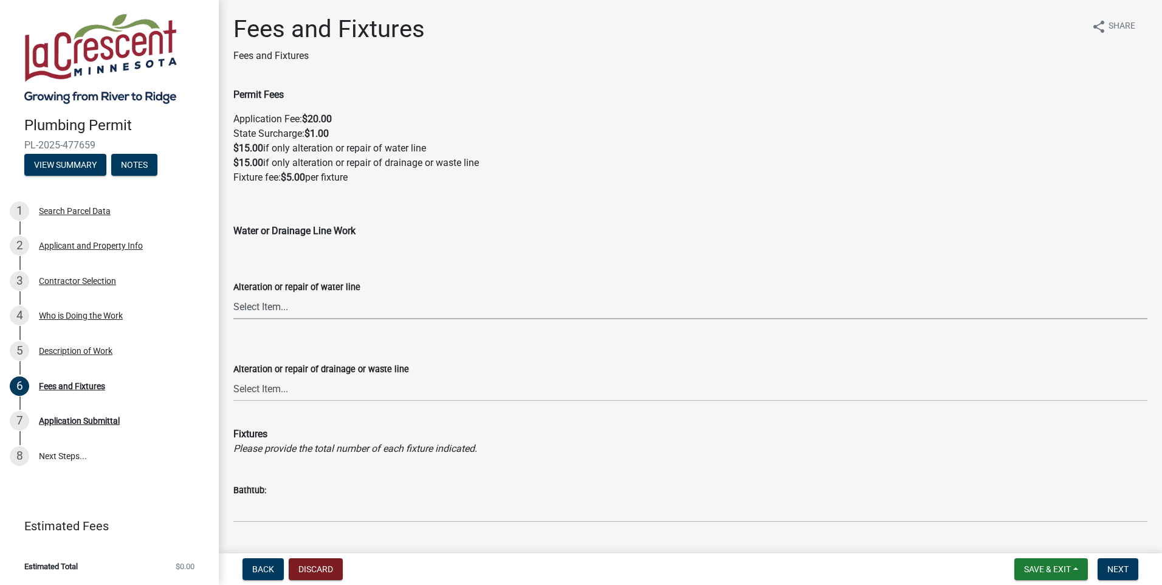
click at [254, 310] on select "Select Item... Yes No" at bounding box center [690, 306] width 914 height 25
click at [233, 294] on select "Select Item... Yes No" at bounding box center [690, 306] width 914 height 25
select select "ce2136dd-06dd-4b8b-8119-f411a511faa1"
click at [266, 390] on select "Select Item... Yes No" at bounding box center [690, 388] width 914 height 25
click at [233, 376] on select "Select Item... Yes No" at bounding box center [690, 388] width 914 height 25
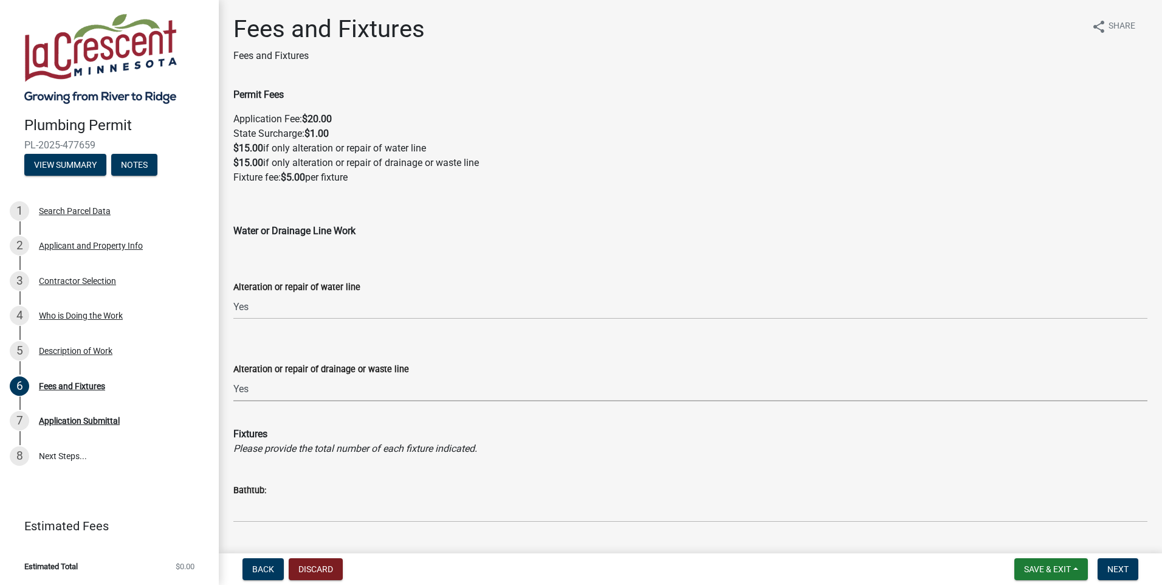
select select "188c4fdd-bc05-443c-86b2-fc298aef5405"
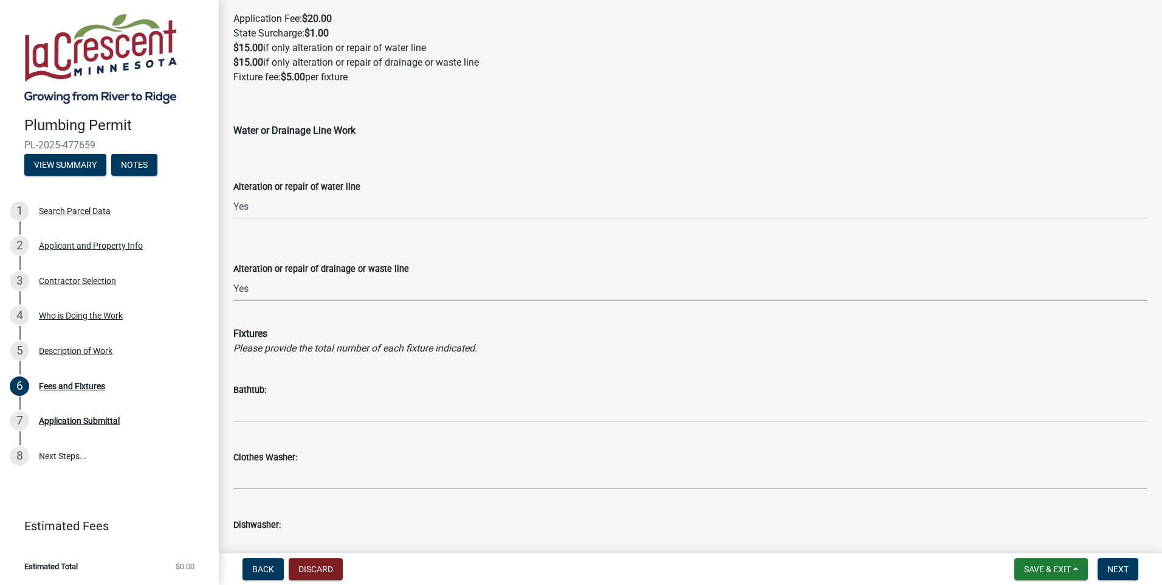
scroll to position [122, 0]
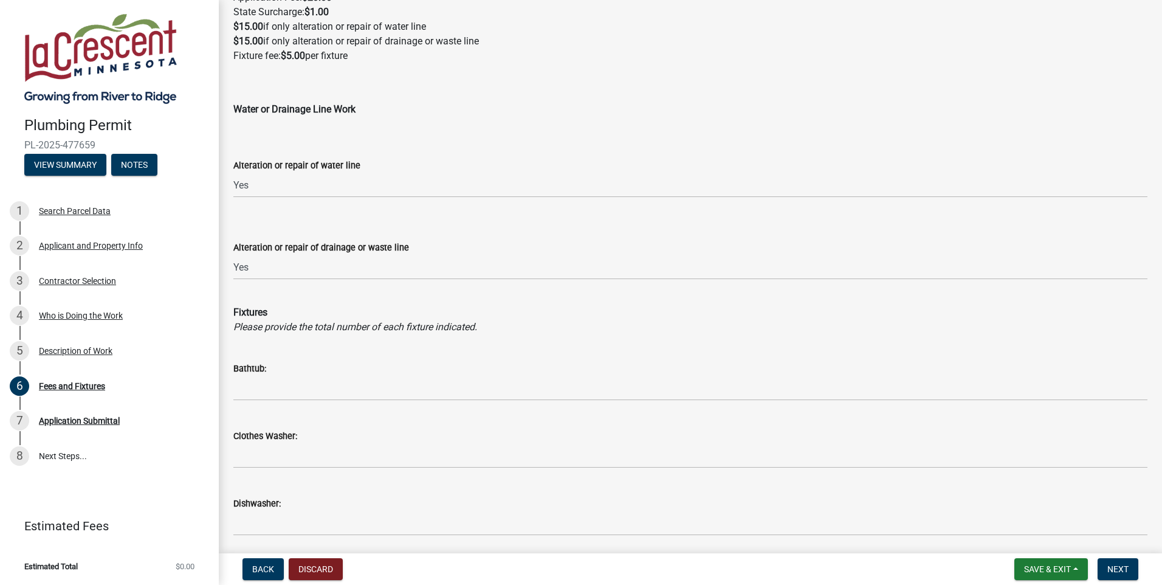
click at [283, 369] on div "Bathtub:" at bounding box center [690, 368] width 914 height 15
click at [277, 374] on div "Bathtub:" at bounding box center [690, 368] width 914 height 15
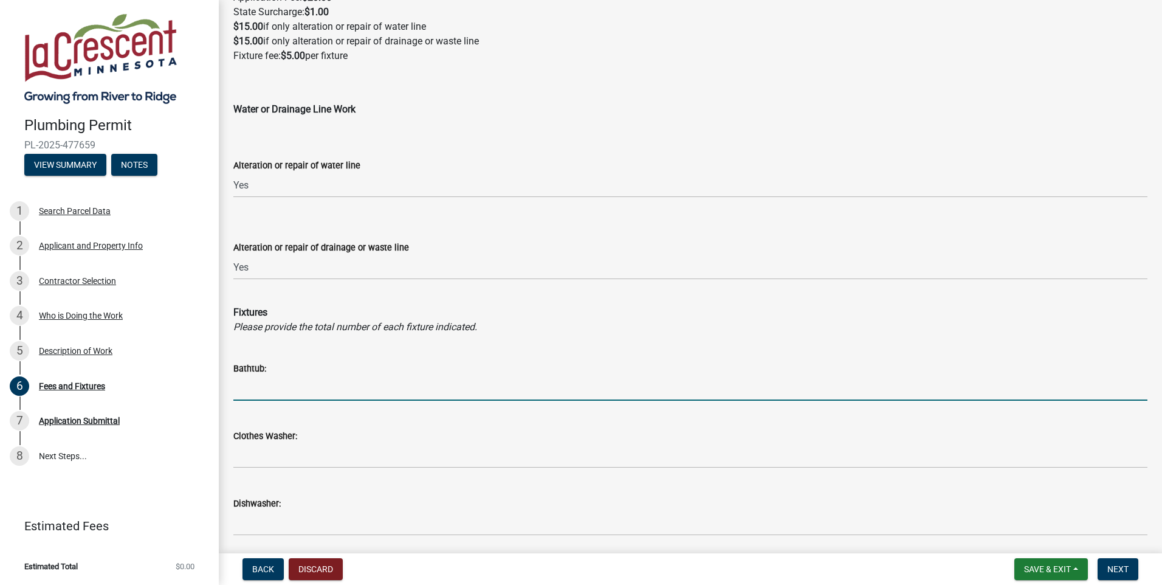
click at [246, 394] on input "text" at bounding box center [690, 388] width 914 height 25
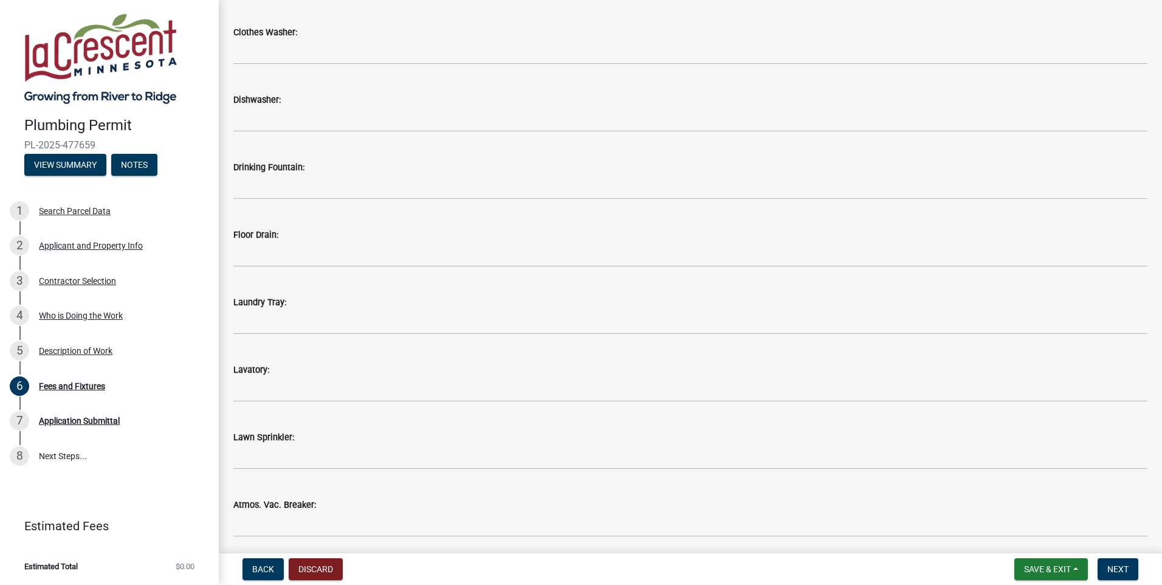
scroll to position [547, 0]
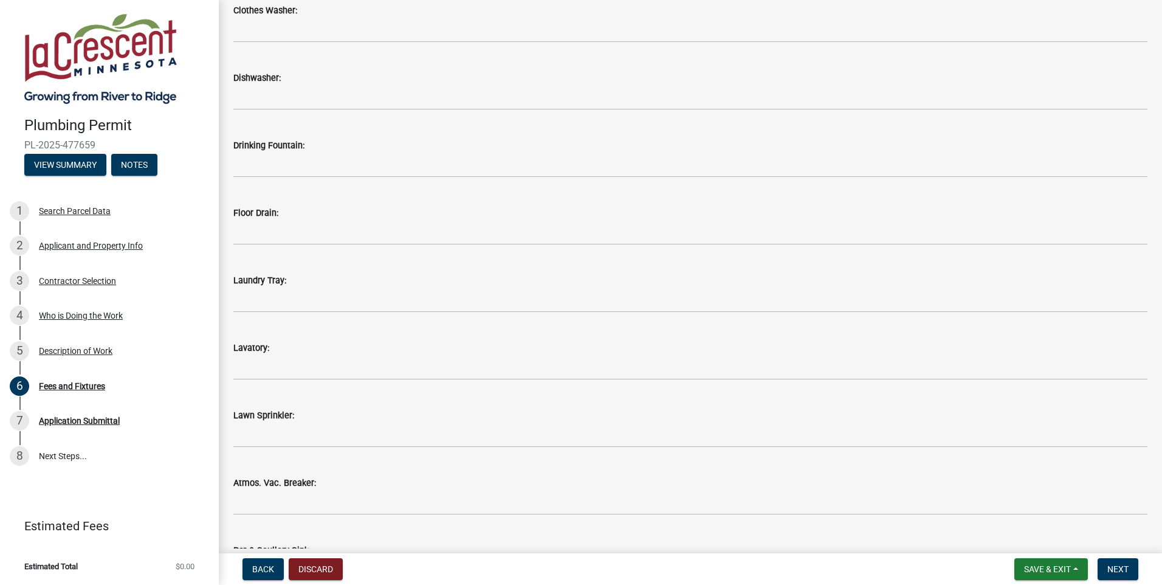
type input "1"
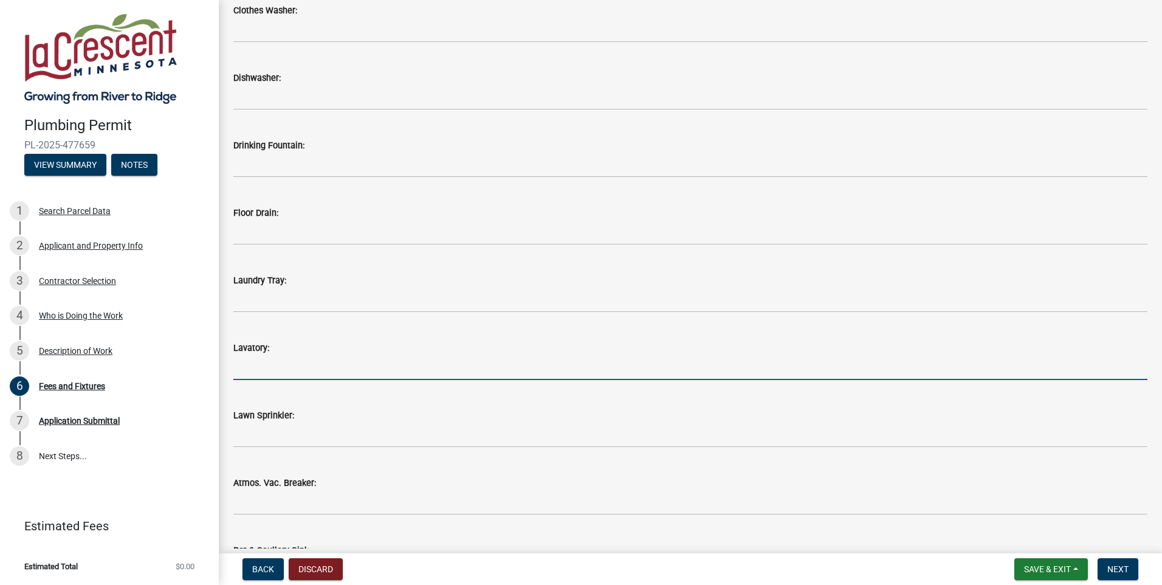
click at [247, 370] on input "text" at bounding box center [690, 367] width 914 height 25
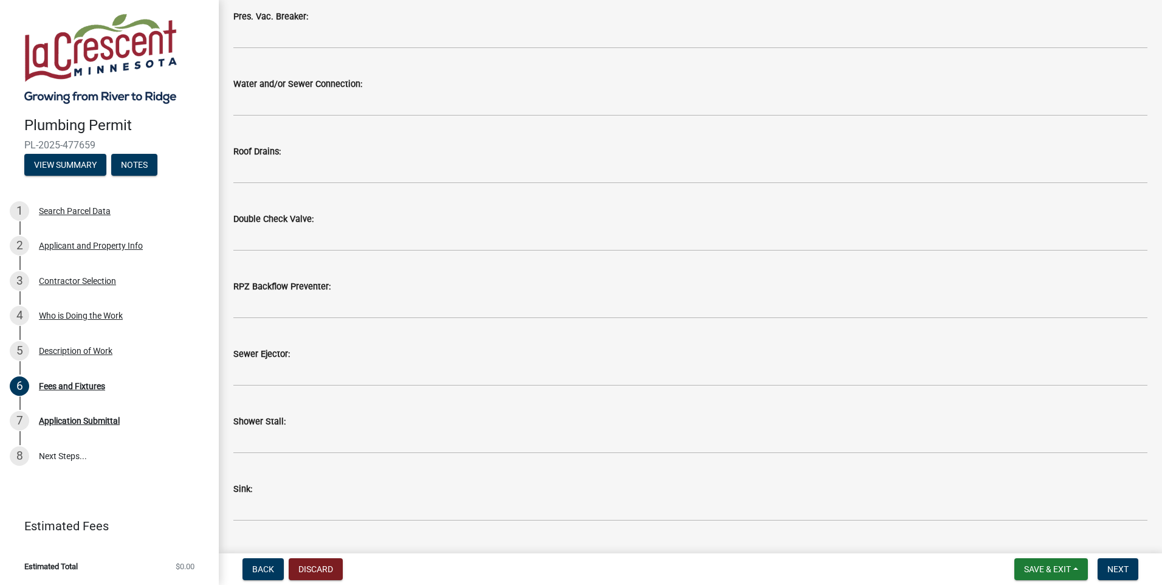
scroll to position [1277, 0]
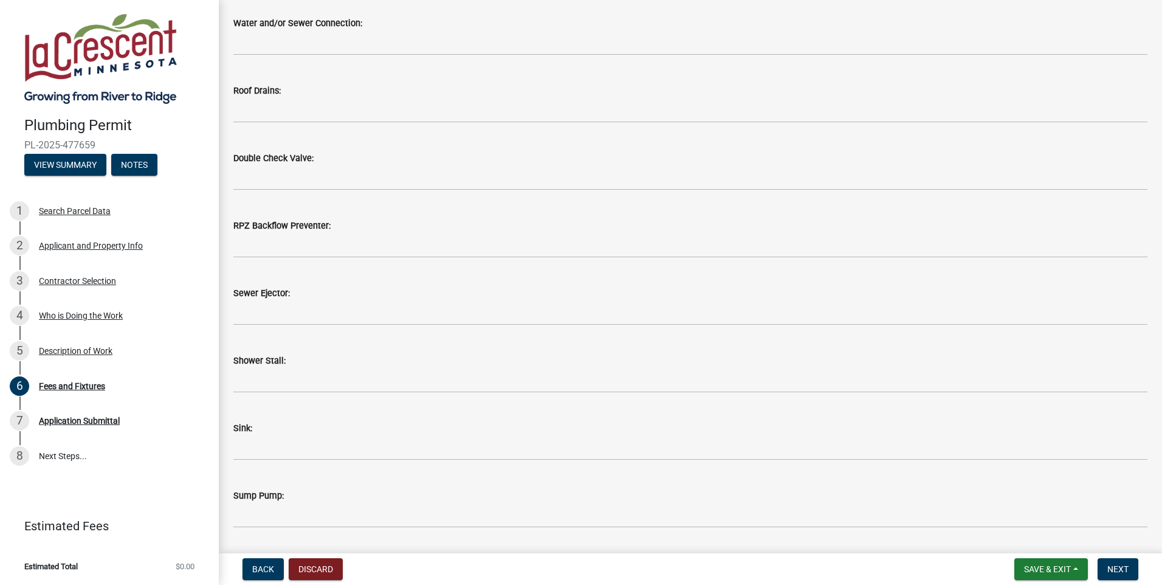
type input "2"
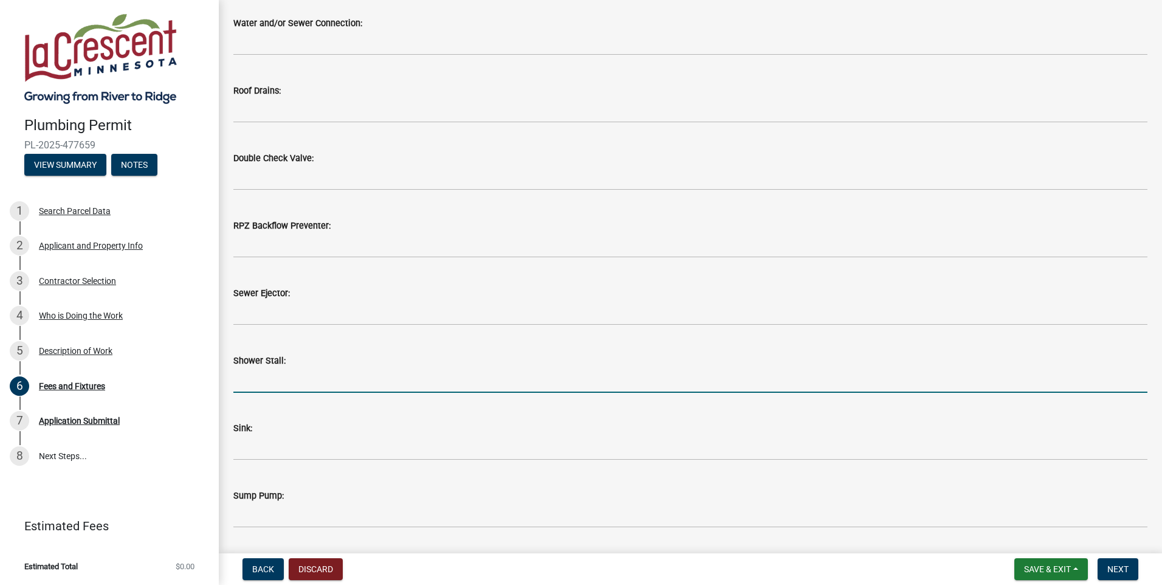
click at [249, 381] on input "text" at bounding box center [690, 380] width 914 height 25
type input "1"
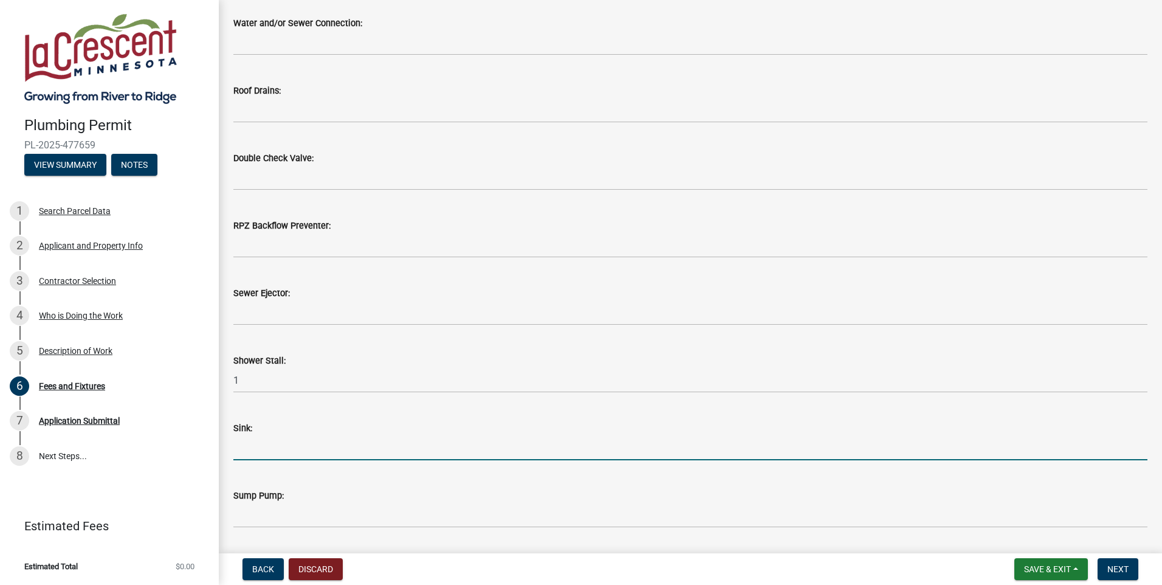
click at [252, 451] on input "text" at bounding box center [690, 447] width 914 height 25
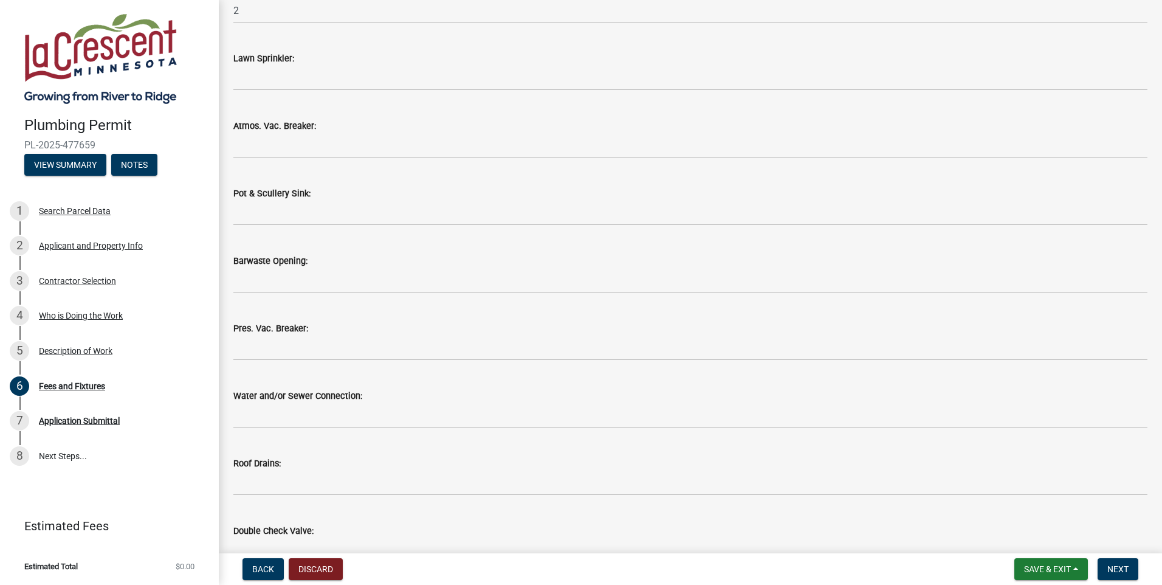
scroll to position [1015, 0]
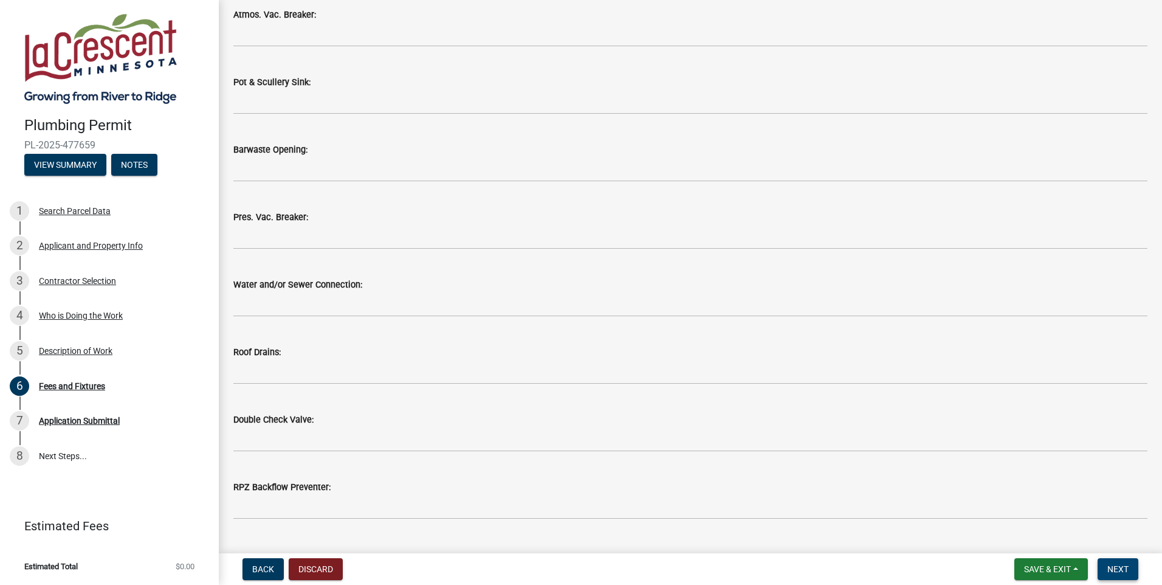
type input "2"
click at [1123, 572] on span "Next" at bounding box center [1118, 569] width 21 height 10
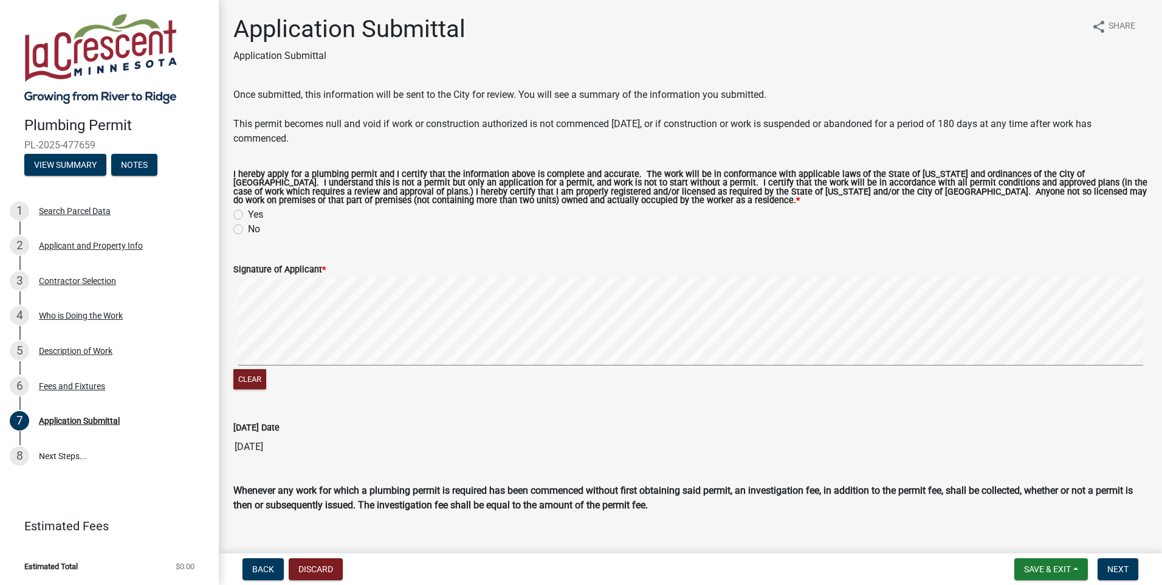
click at [248, 214] on label "Yes" at bounding box center [255, 214] width 15 height 15
click at [248, 214] on input "Yes" at bounding box center [252, 211] width 8 height 8
radio input "true"
click at [312, 266] on label "Signature of Applicant *" at bounding box center [279, 270] width 92 height 9
click at [743, 275] on div "Signature of Applicant *" at bounding box center [690, 269] width 914 height 15
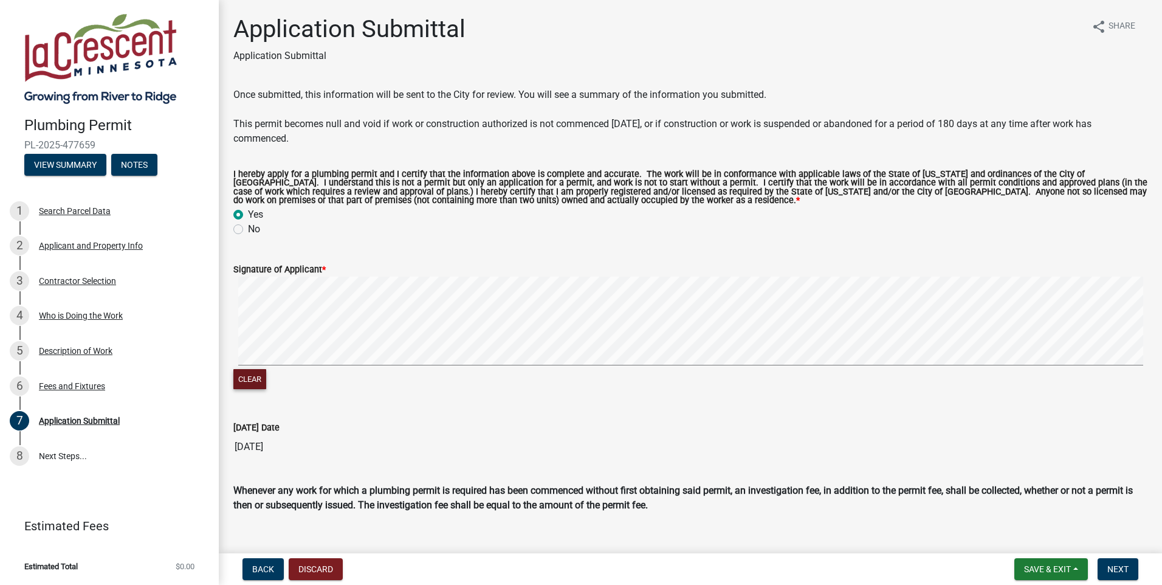
click at [240, 379] on button "Clear" at bounding box center [249, 379] width 33 height 20
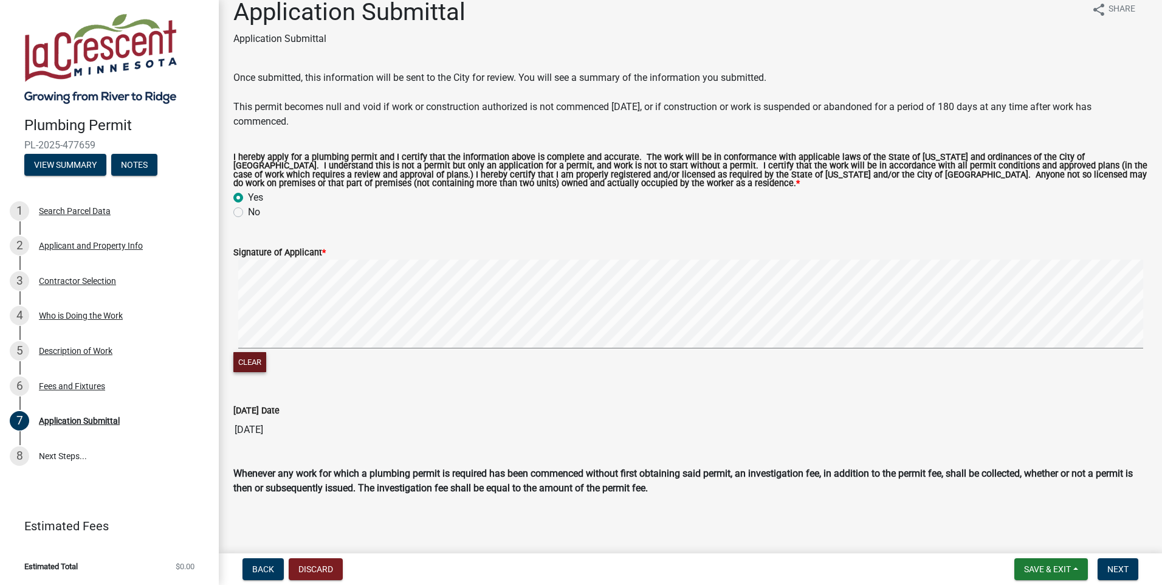
scroll to position [22, 0]
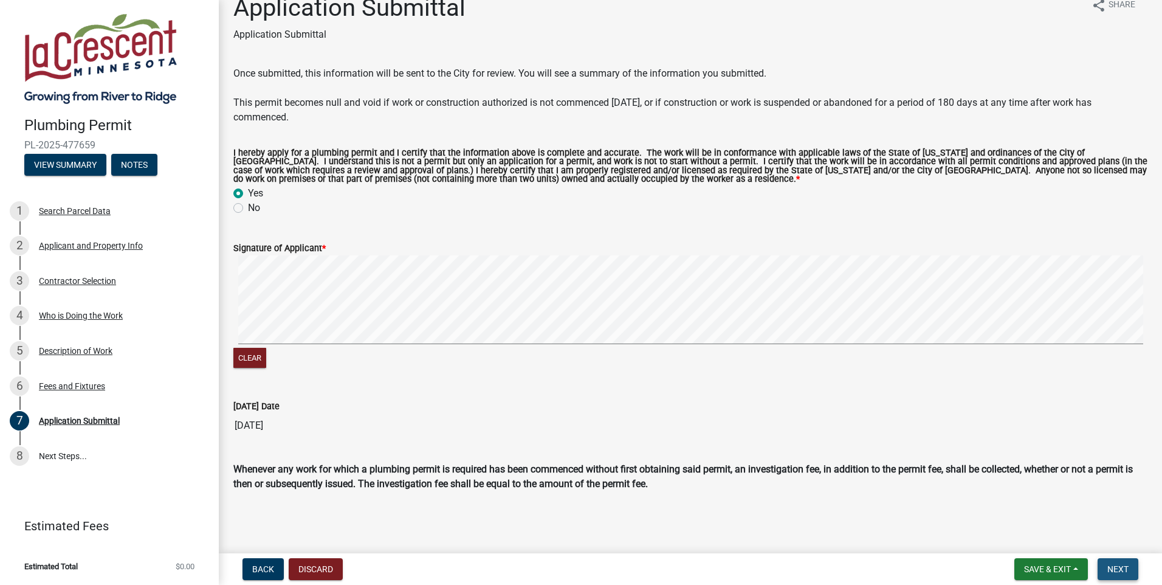
click at [1120, 568] on span "Next" at bounding box center [1118, 569] width 21 height 10
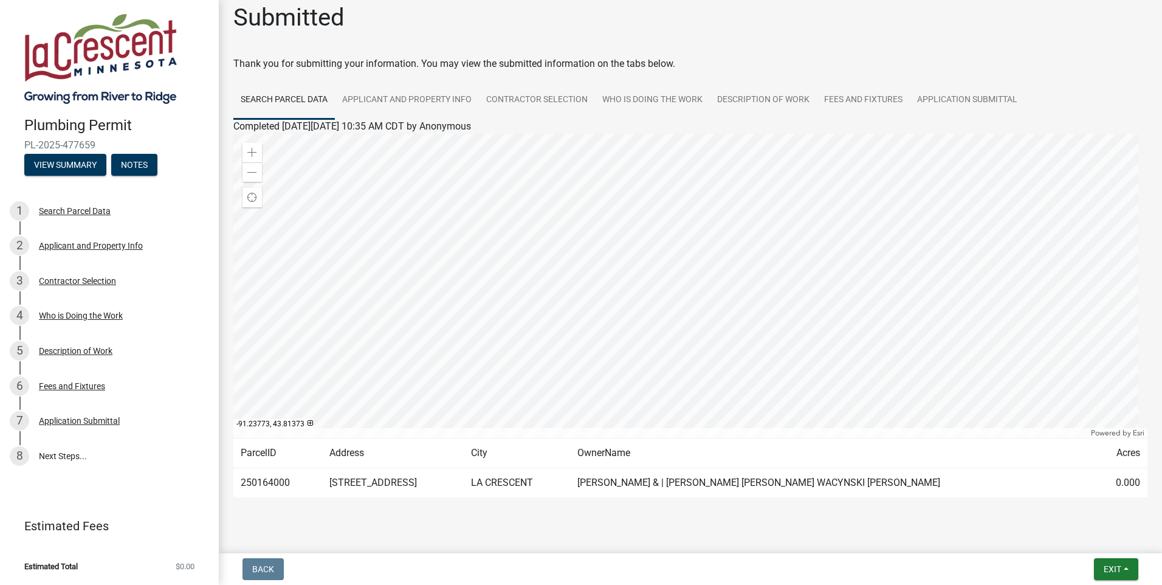
scroll to position [0, 0]
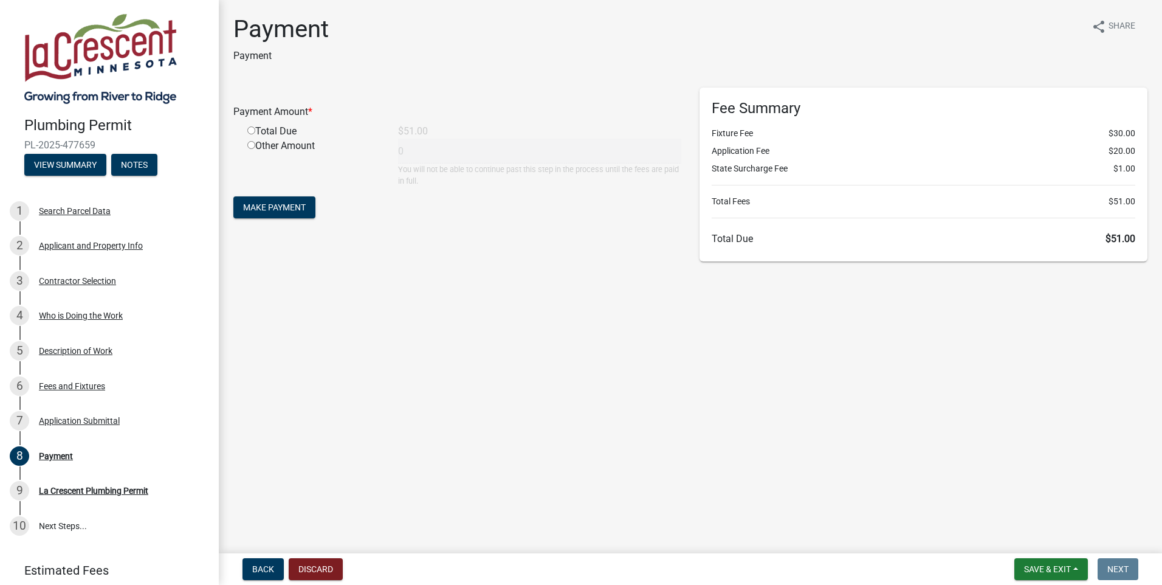
click at [252, 128] on input "radio" at bounding box center [251, 130] width 8 height 8
radio input "true"
type input "51"
click at [285, 211] on span "Make Payment" at bounding box center [274, 207] width 63 height 10
